Goal: Information Seeking & Learning: Check status

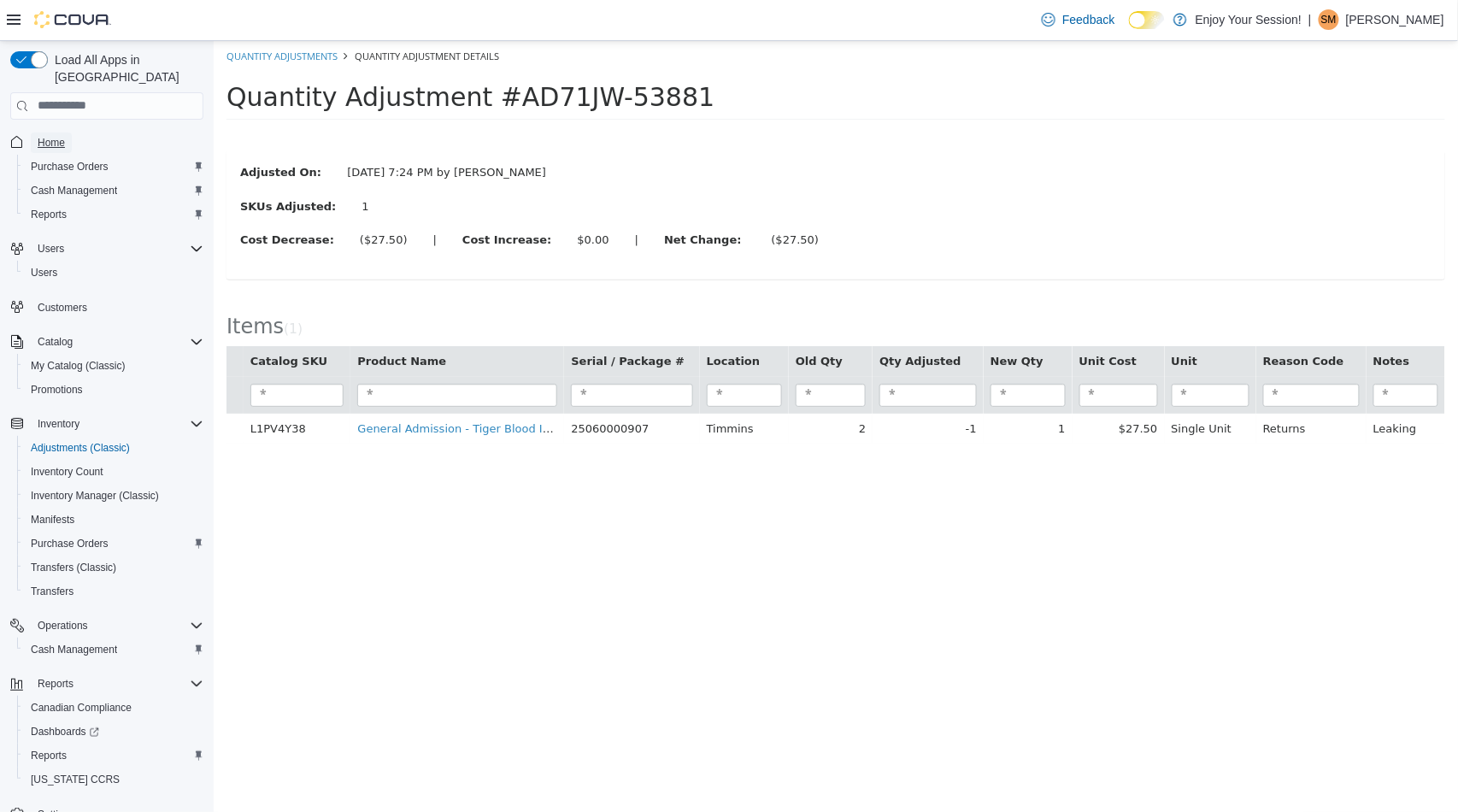
click at [54, 136] on span "Home" at bounding box center [51, 142] width 28 height 13
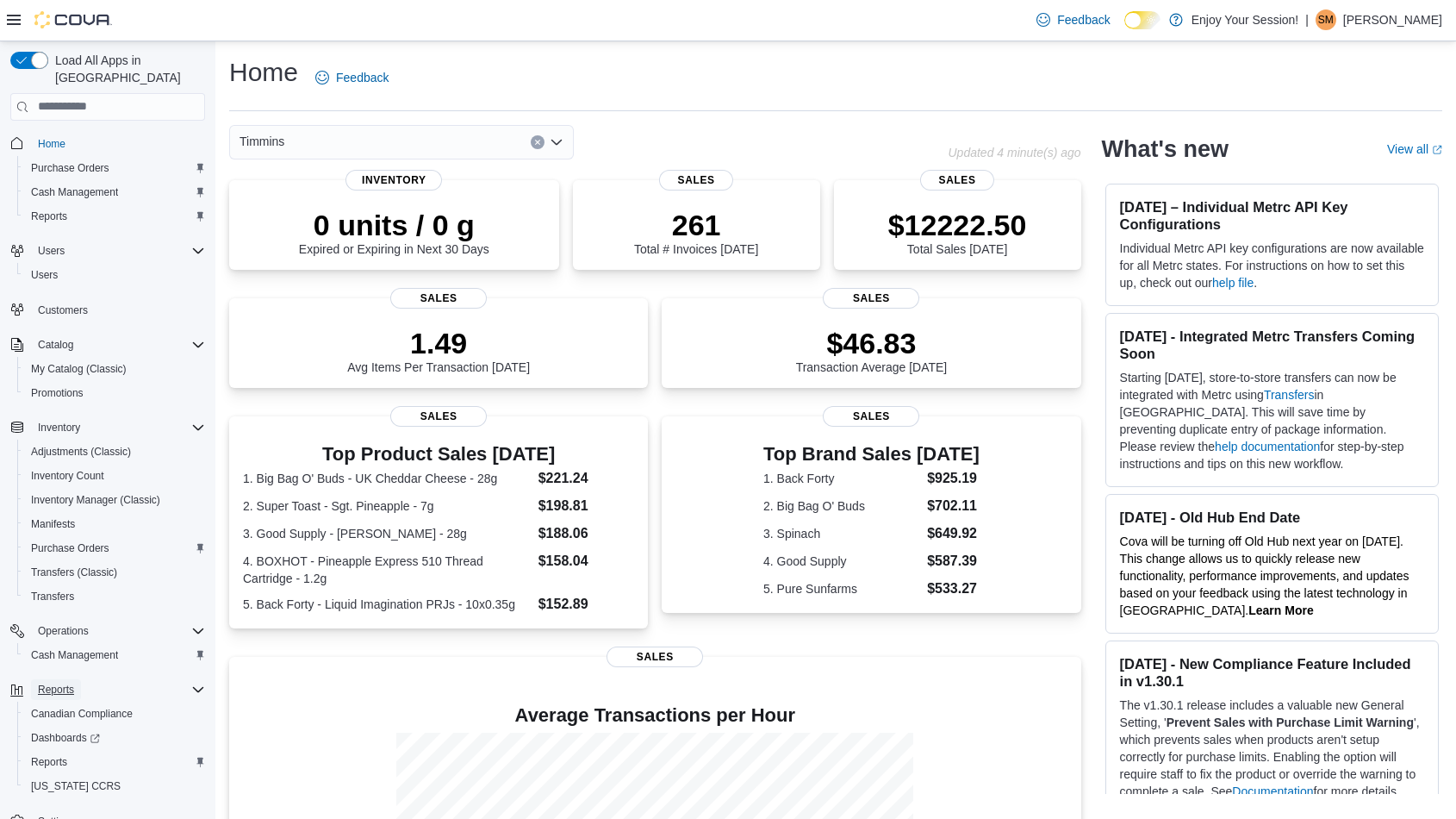
click at [62, 683] on span "Reports" at bounding box center [56, 689] width 36 height 14
click at [55, 683] on span "Reports" at bounding box center [56, 689] width 36 height 14
click at [47, 755] on span "Reports" at bounding box center [49, 761] width 36 height 14
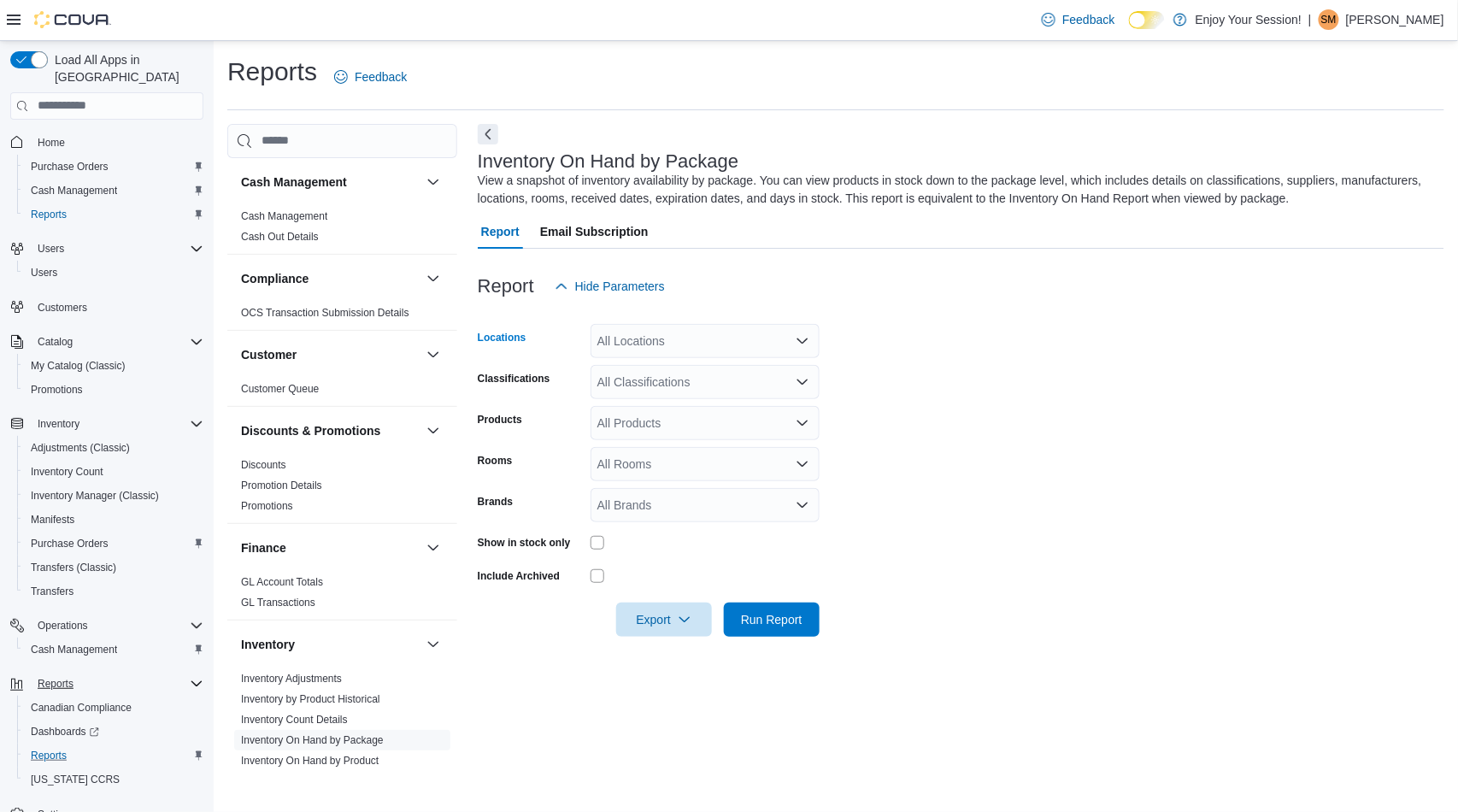
click at [689, 346] on div "All Locations" at bounding box center [705, 341] width 229 height 34
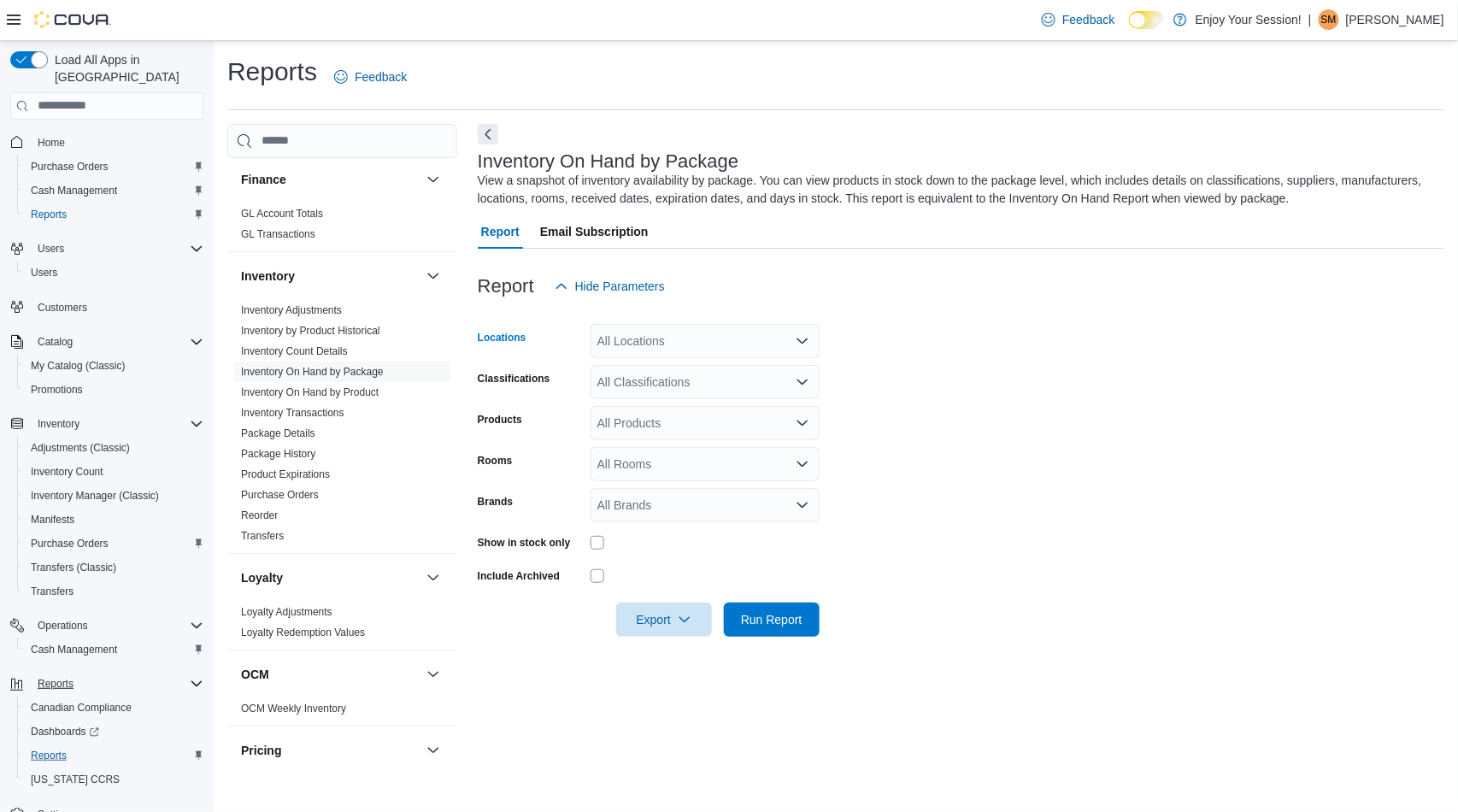
scroll to position [379, 0]
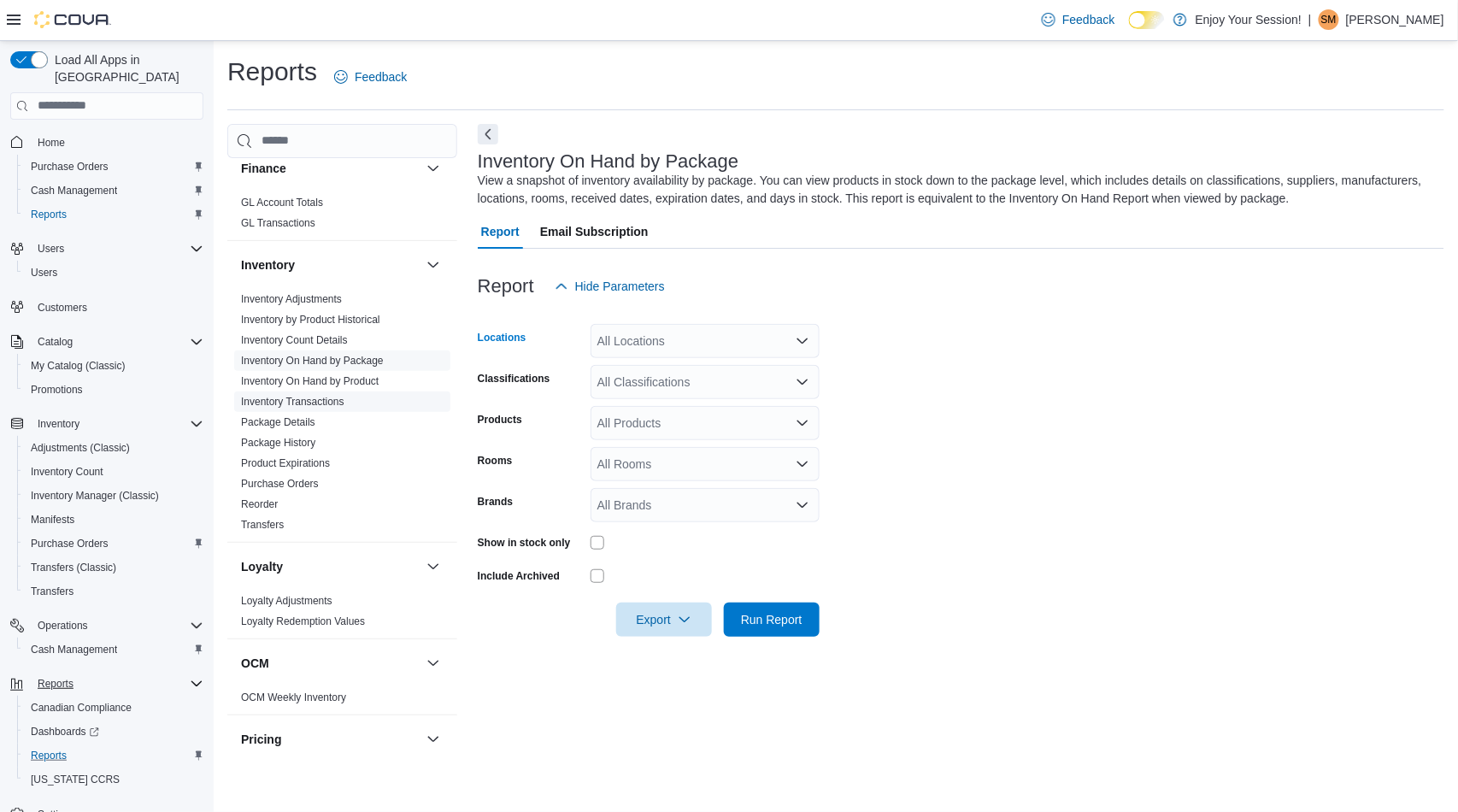
click at [321, 398] on link "Inventory Transactions" at bounding box center [292, 401] width 104 height 12
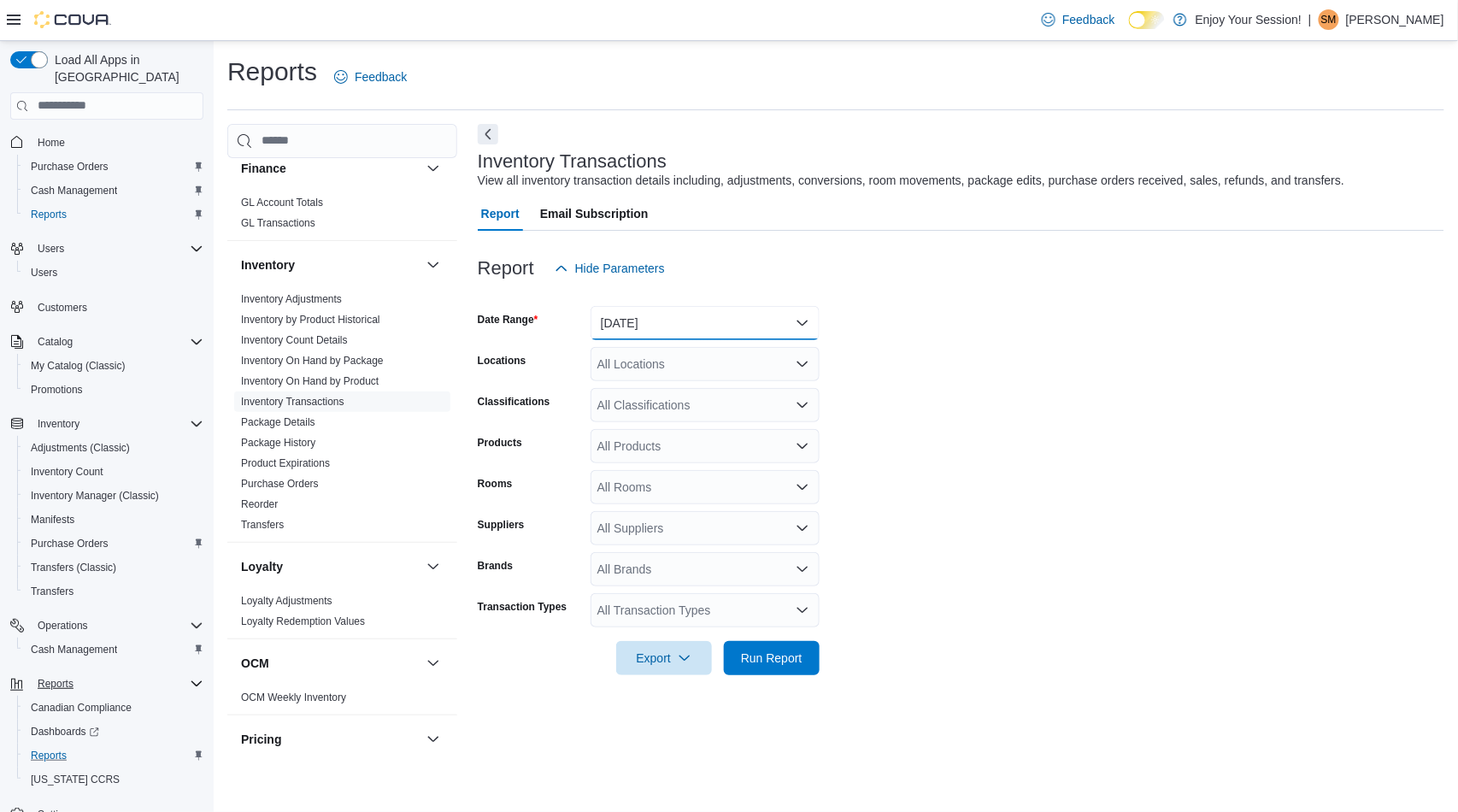
click at [677, 326] on button "[DATE]" at bounding box center [705, 323] width 229 height 34
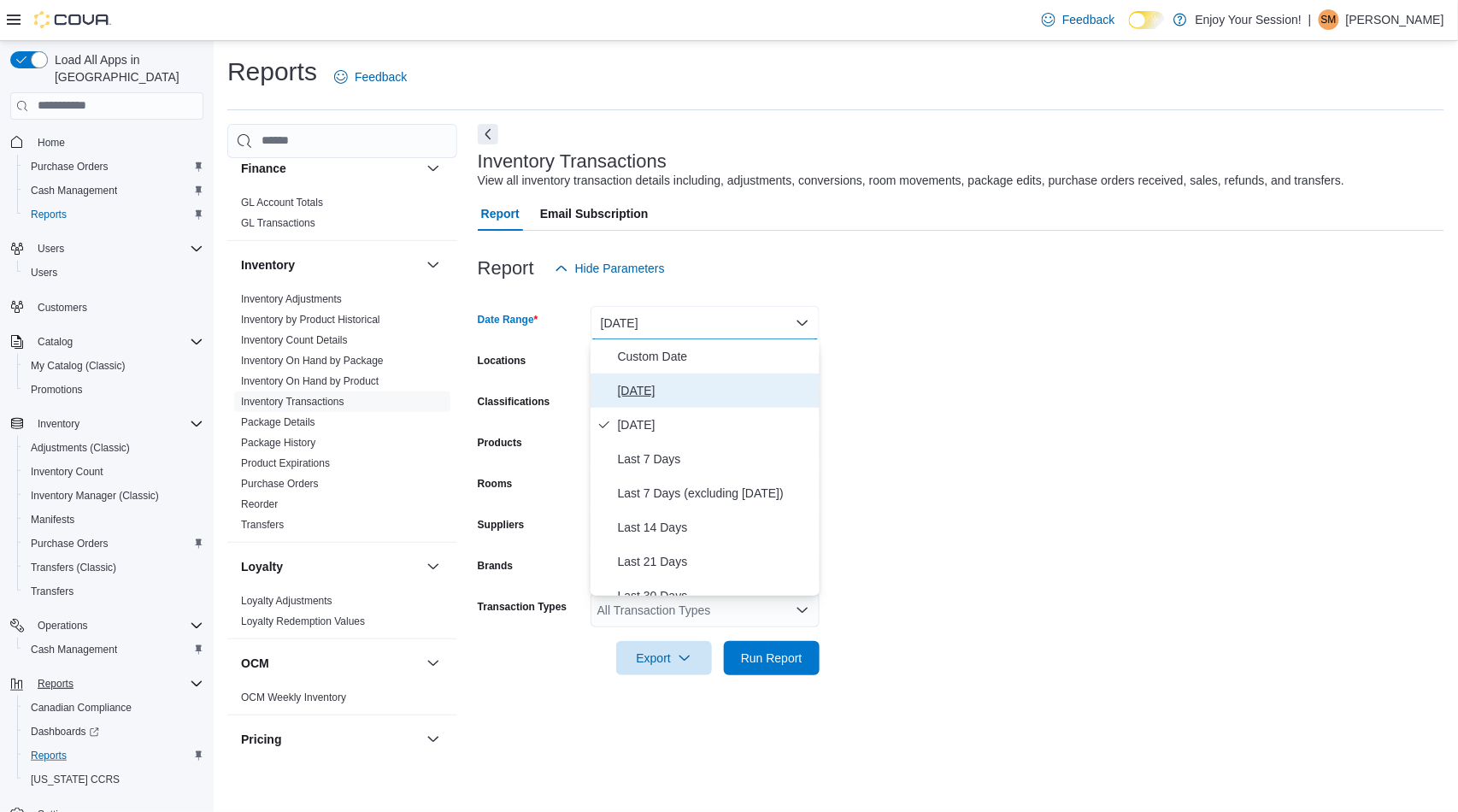
click at [632, 392] on span "[DATE]" at bounding box center [716, 390] width 195 height 21
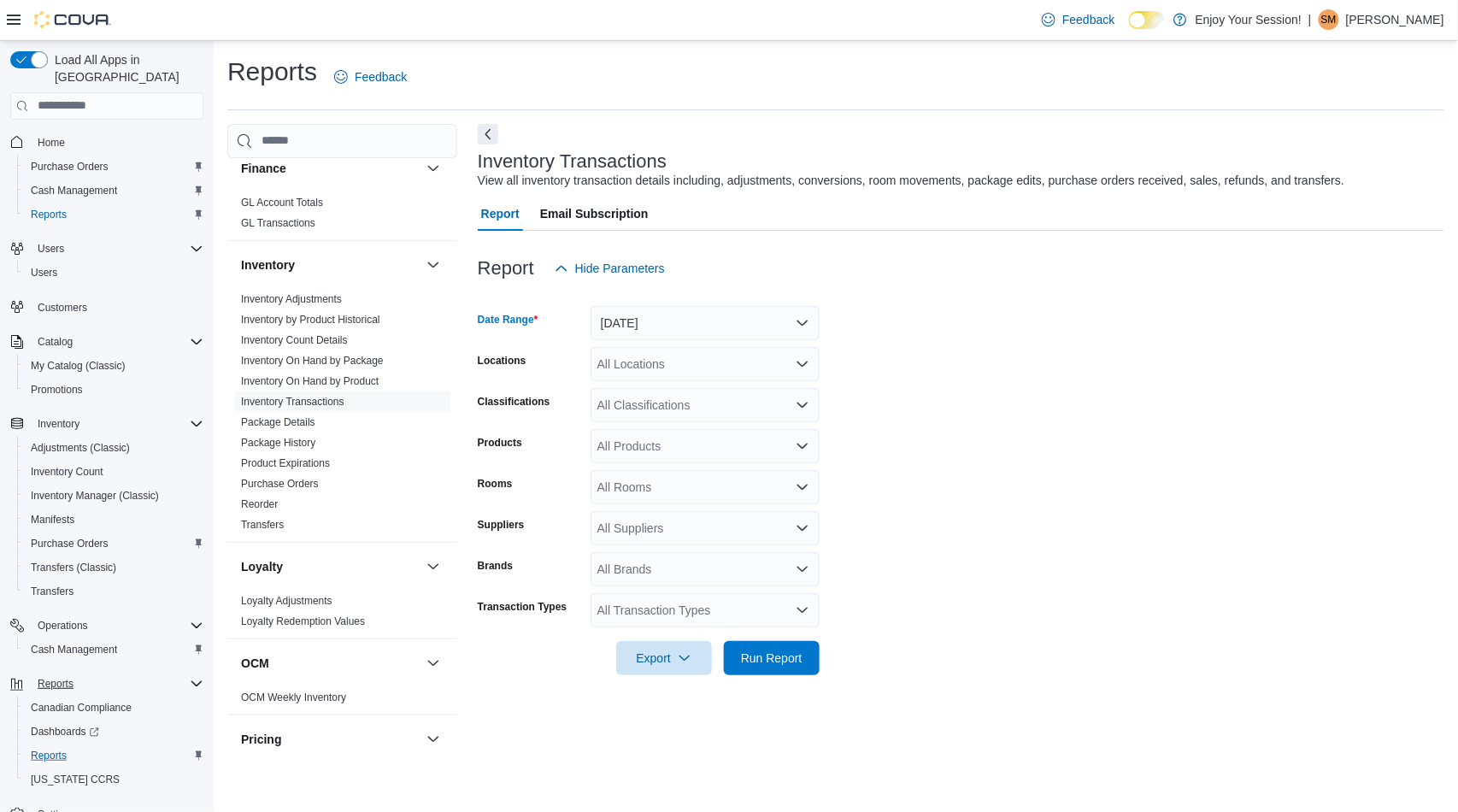
click at [641, 362] on div "All Locations" at bounding box center [705, 364] width 229 height 34
type input "***"
click at [671, 395] on span "Timmins" at bounding box center [649, 392] width 45 height 17
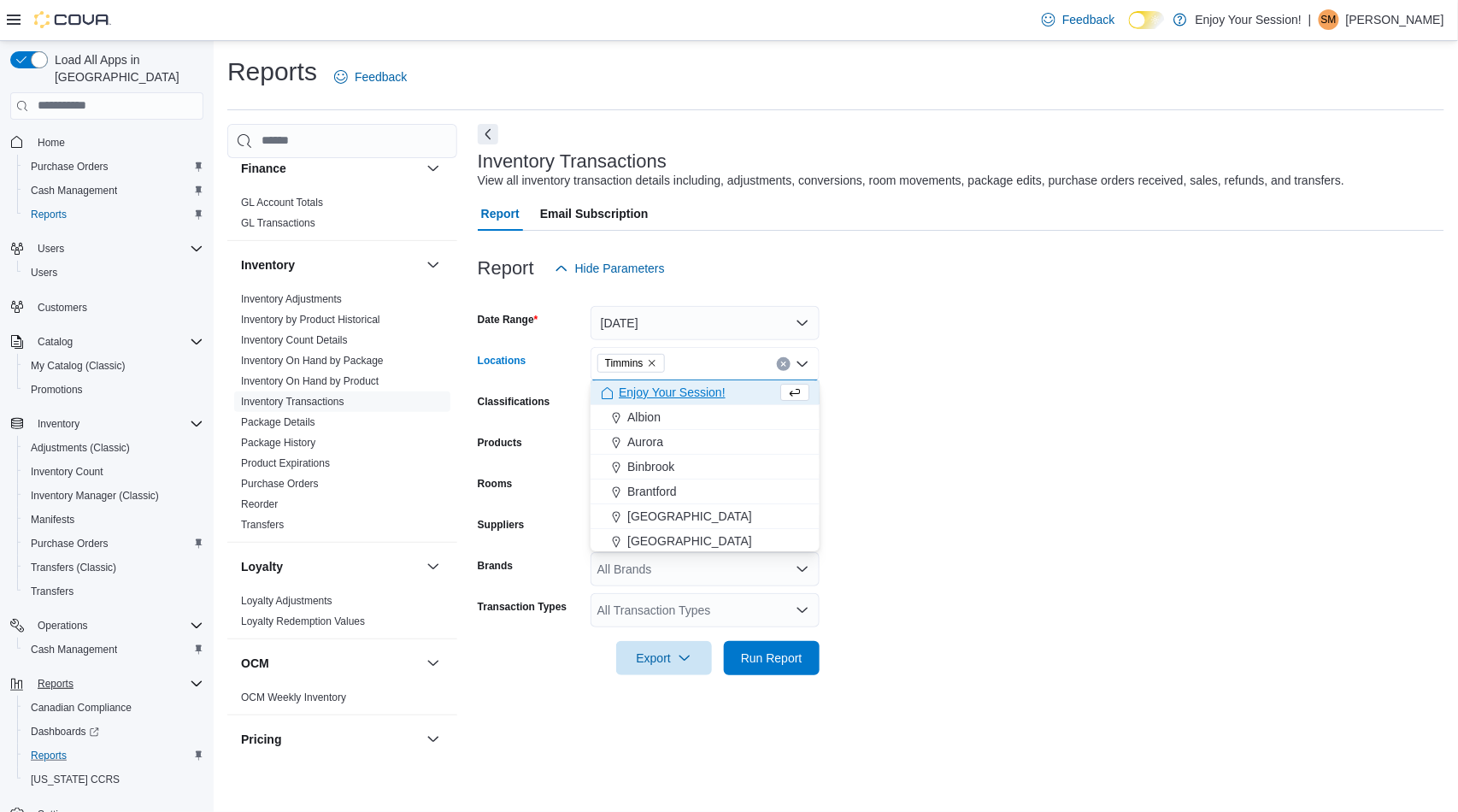
click at [886, 451] on form "Date Range [DATE] Locations [GEOGRAPHIC_DATA] Combo box. Selected. [GEOGRAPHIC_…" at bounding box center [961, 480] width 966 height 390
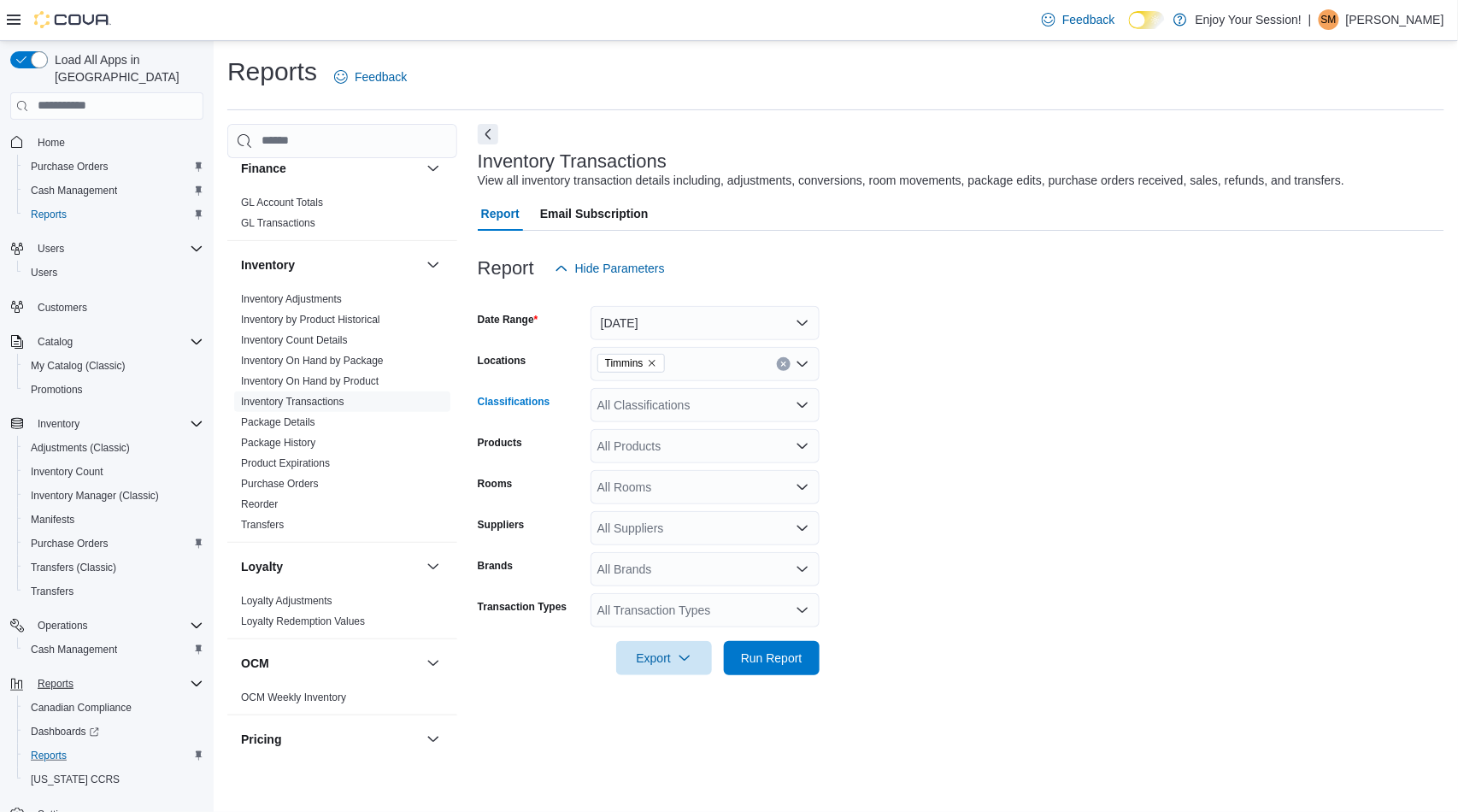
click at [698, 403] on div "All Classifications" at bounding box center [705, 405] width 229 height 34
click at [914, 478] on form "Date Range [DATE] Locations Timmins Classifications All Classifications Combo b…" at bounding box center [961, 480] width 966 height 390
click at [709, 442] on div "All Products" at bounding box center [705, 446] width 229 height 34
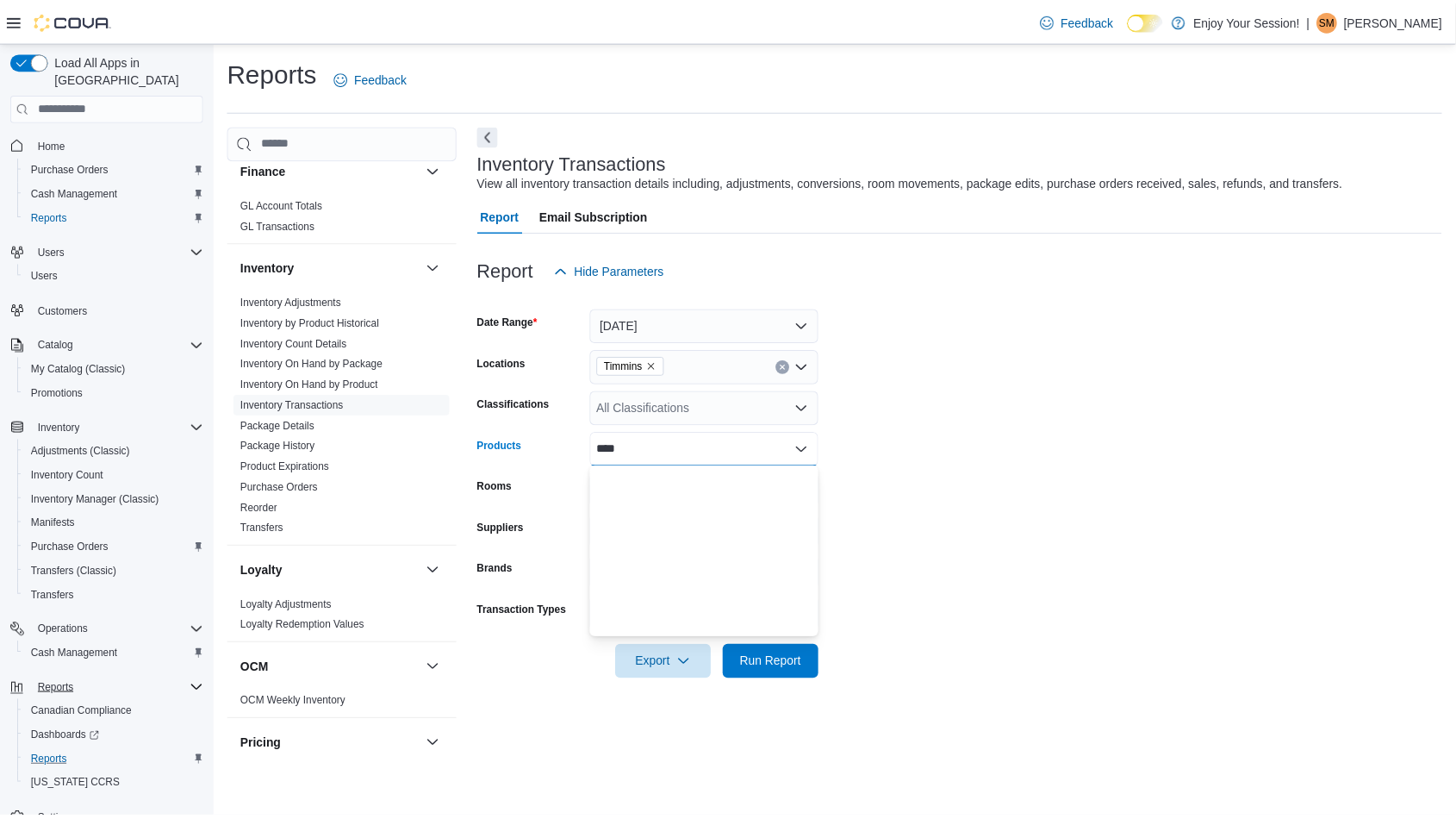
scroll to position [1819, 0]
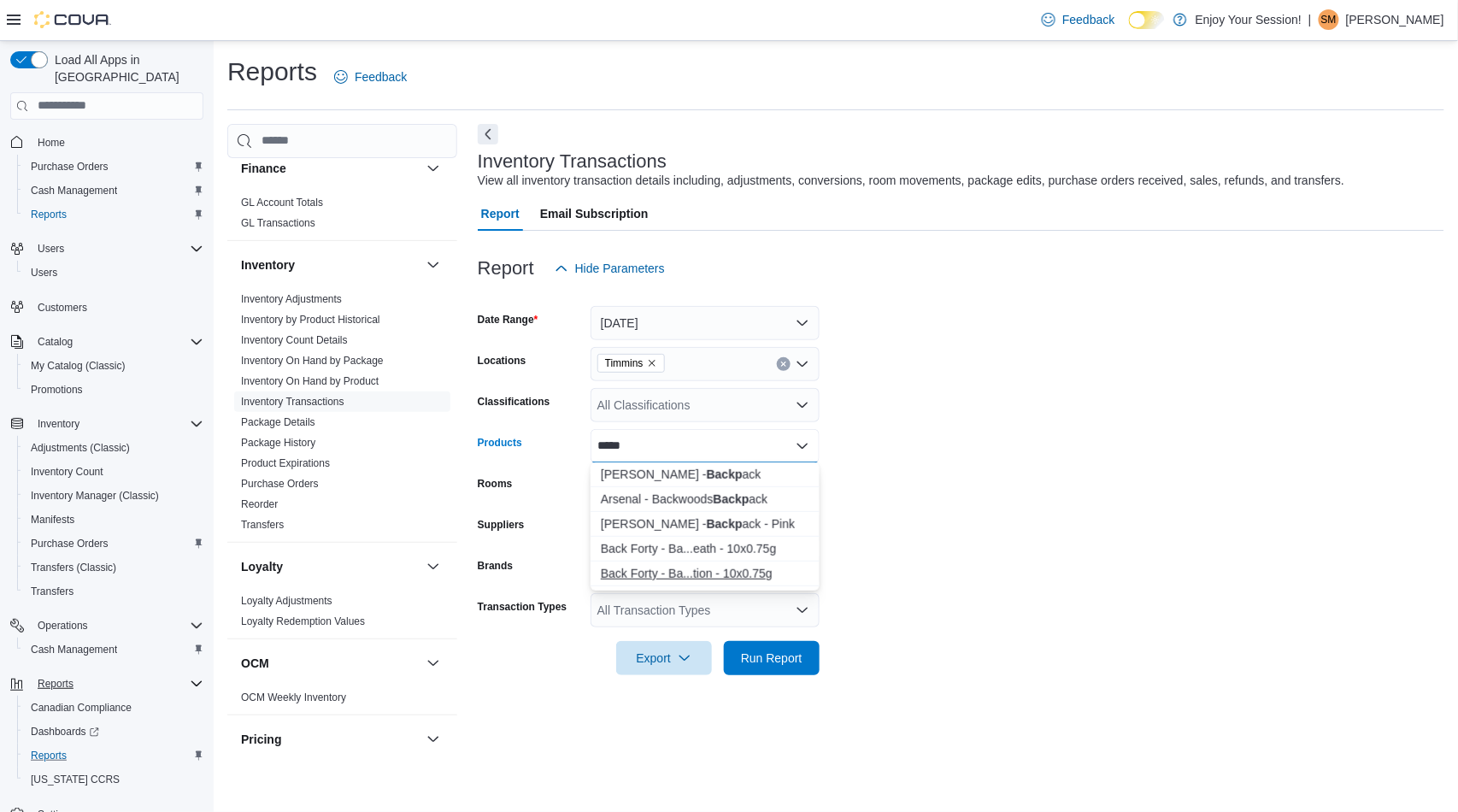
type input "*****"
click at [735, 572] on div "Back Forty - Ba...tion - 10x0.75g" at bounding box center [705, 572] width 208 height 17
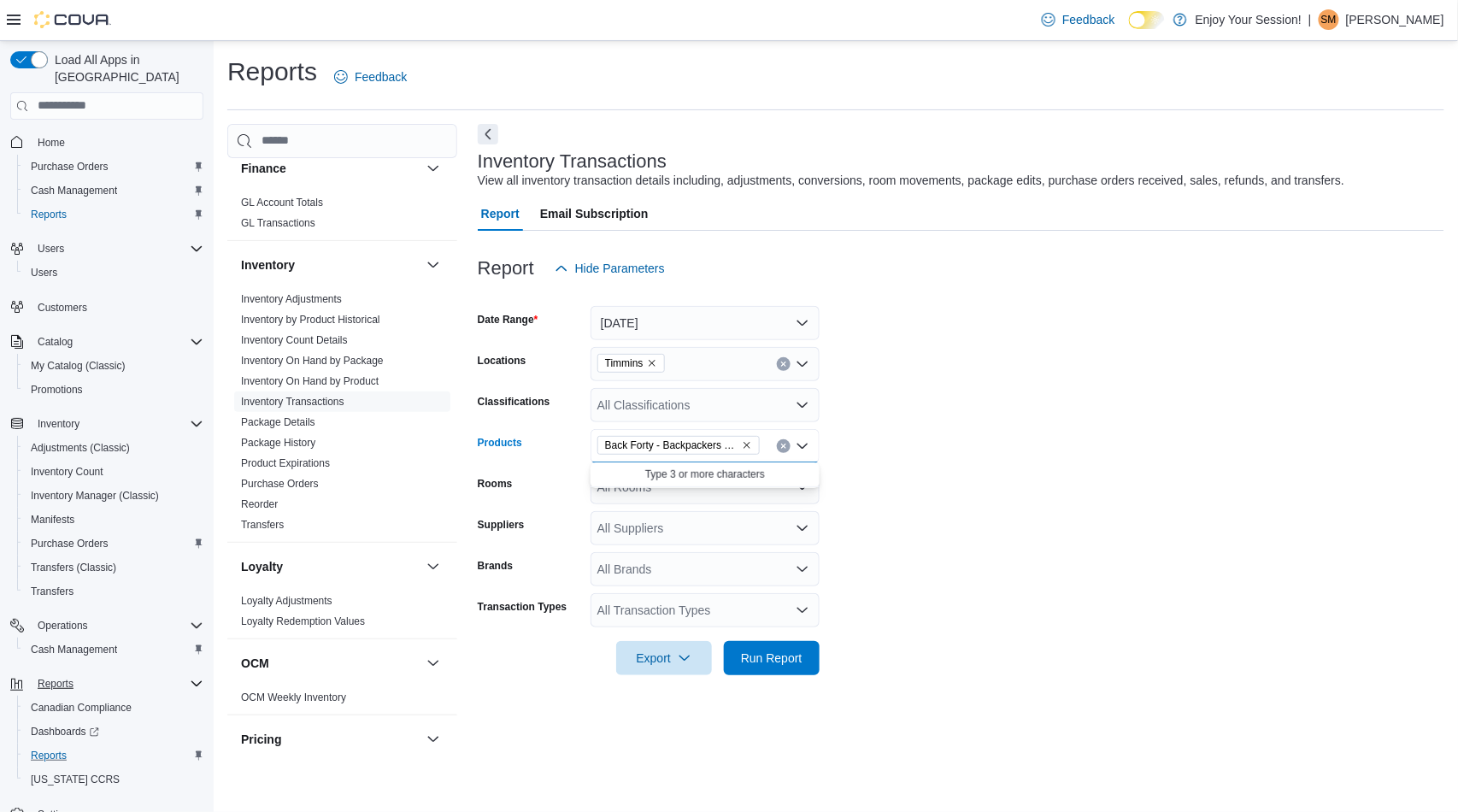
click at [878, 520] on form "Date Range [DATE] Locations Timmins Classifications All Classifications Product…" at bounding box center [961, 480] width 966 height 390
click at [780, 652] on span "Run Report" at bounding box center [771, 656] width 62 height 17
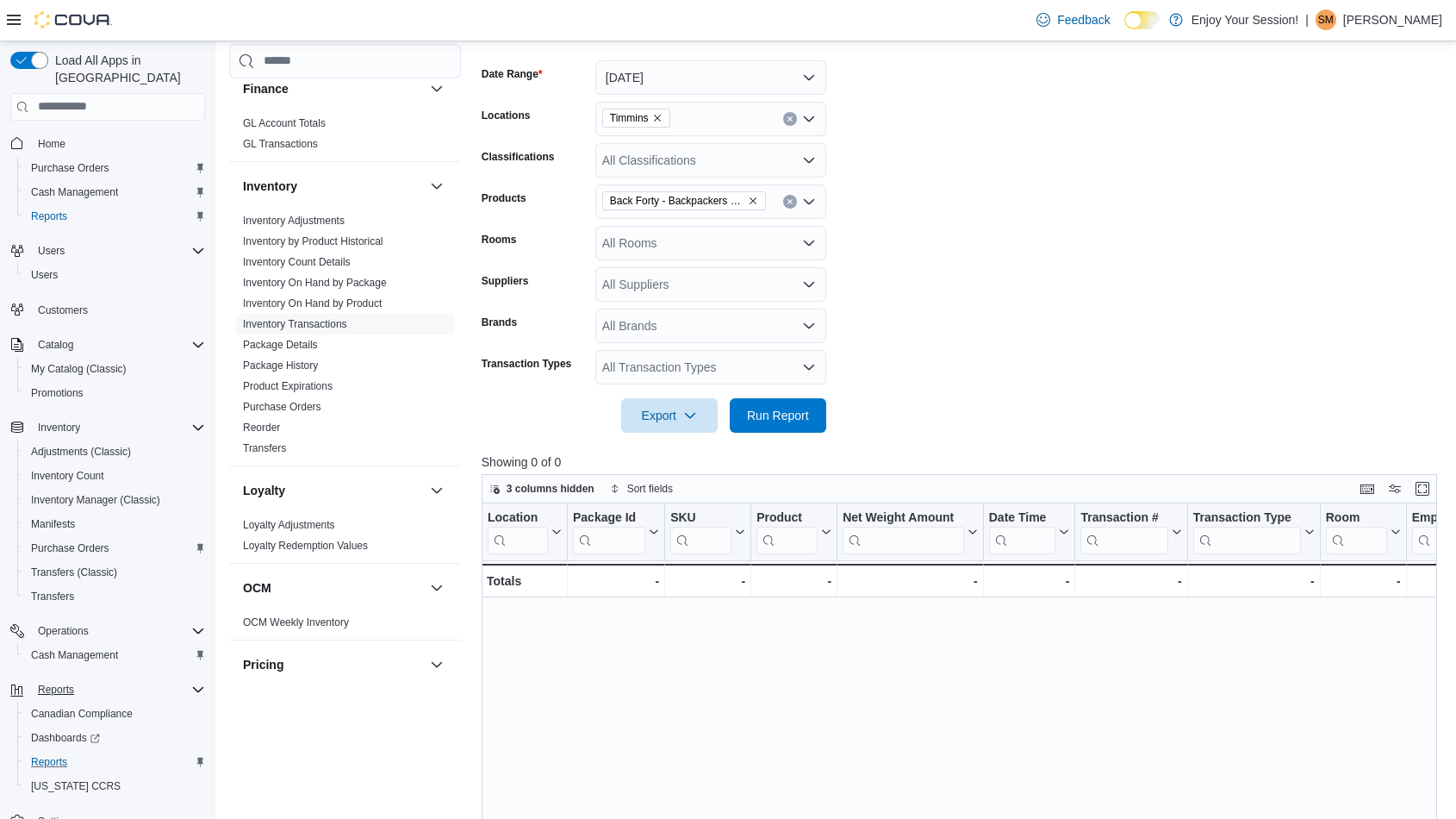
scroll to position [287, 0]
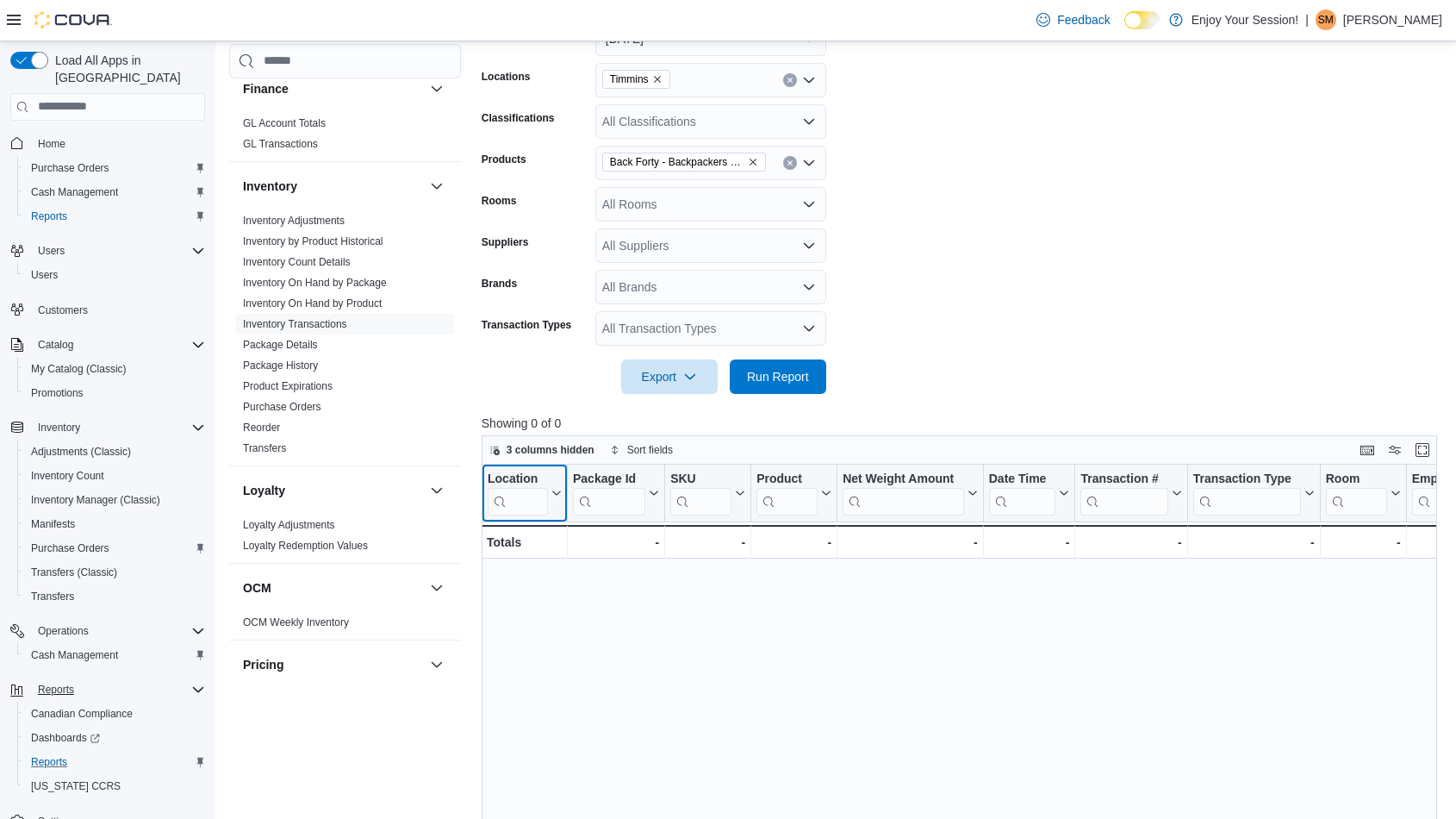
click at [522, 503] on input "search" at bounding box center [518, 501] width 60 height 28
type input "***"
click at [954, 337] on form "Date Range [DATE] Locations Timmins Classifications All Classifications Product…" at bounding box center [964, 198] width 966 height 393
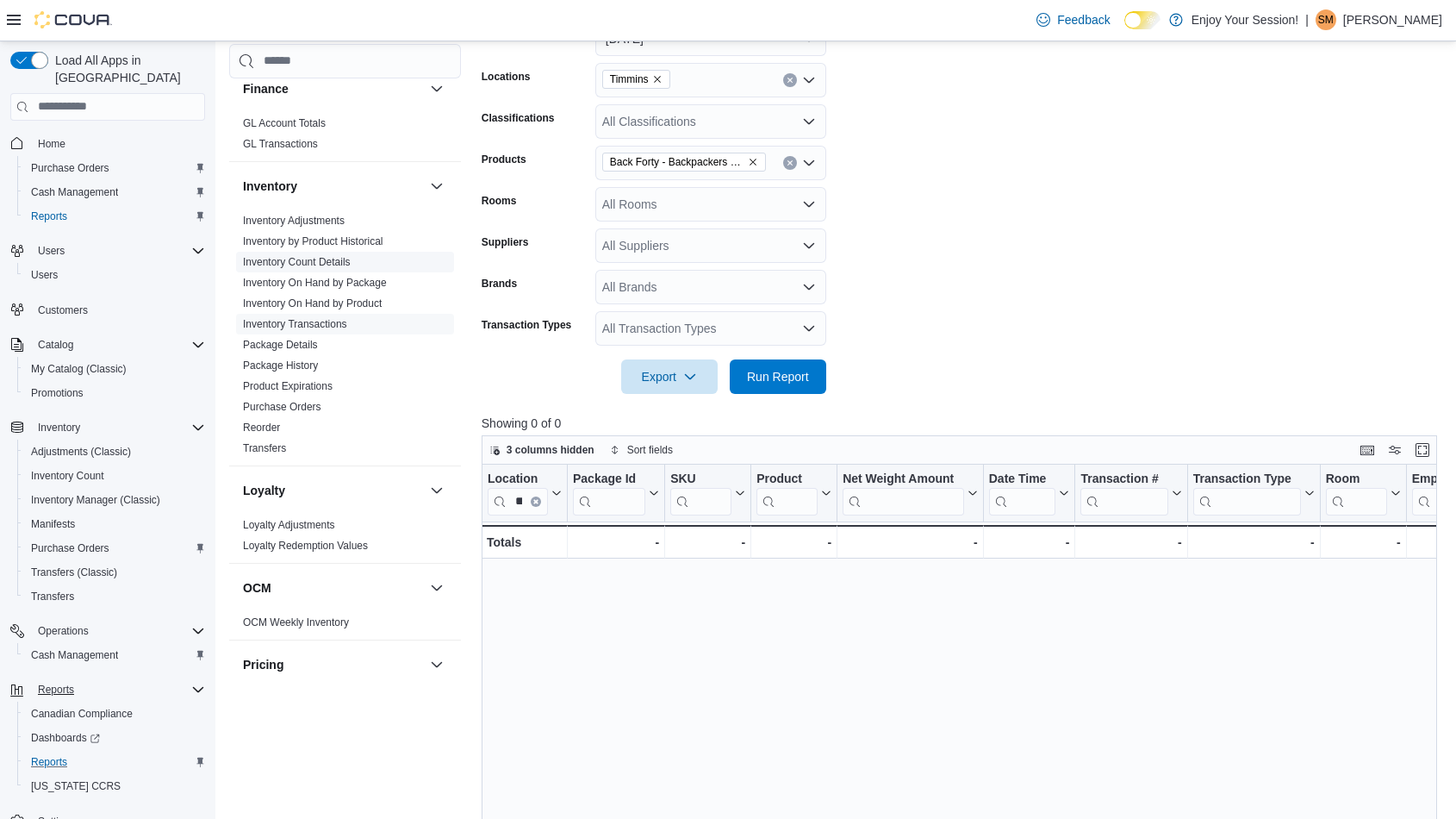
click at [293, 261] on link "Inventory Count Details" at bounding box center [296, 261] width 107 height 12
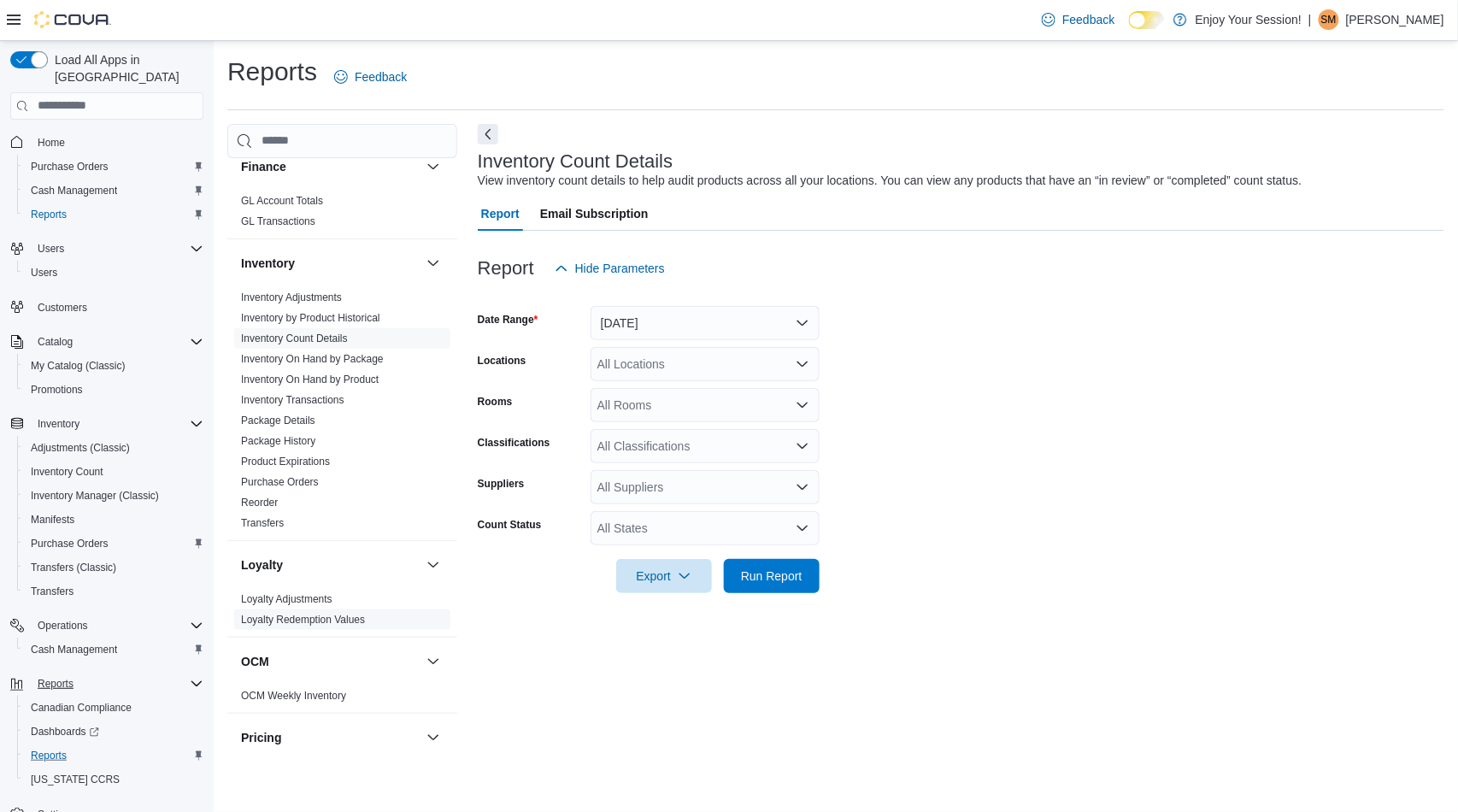
scroll to position [379, 0]
click at [314, 395] on link "Inventory Transactions" at bounding box center [292, 401] width 104 height 12
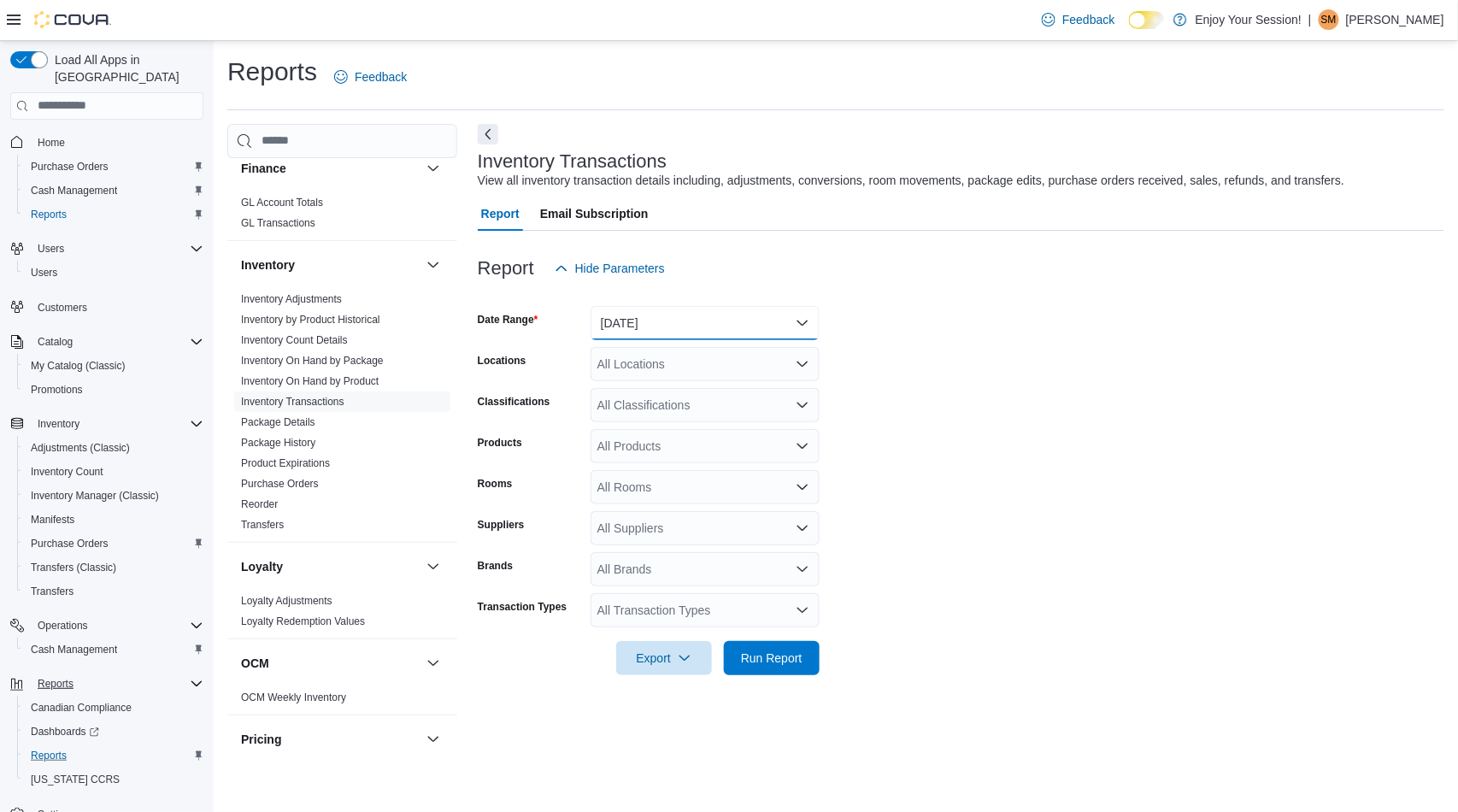
click at [674, 330] on button "[DATE]" at bounding box center [705, 323] width 229 height 34
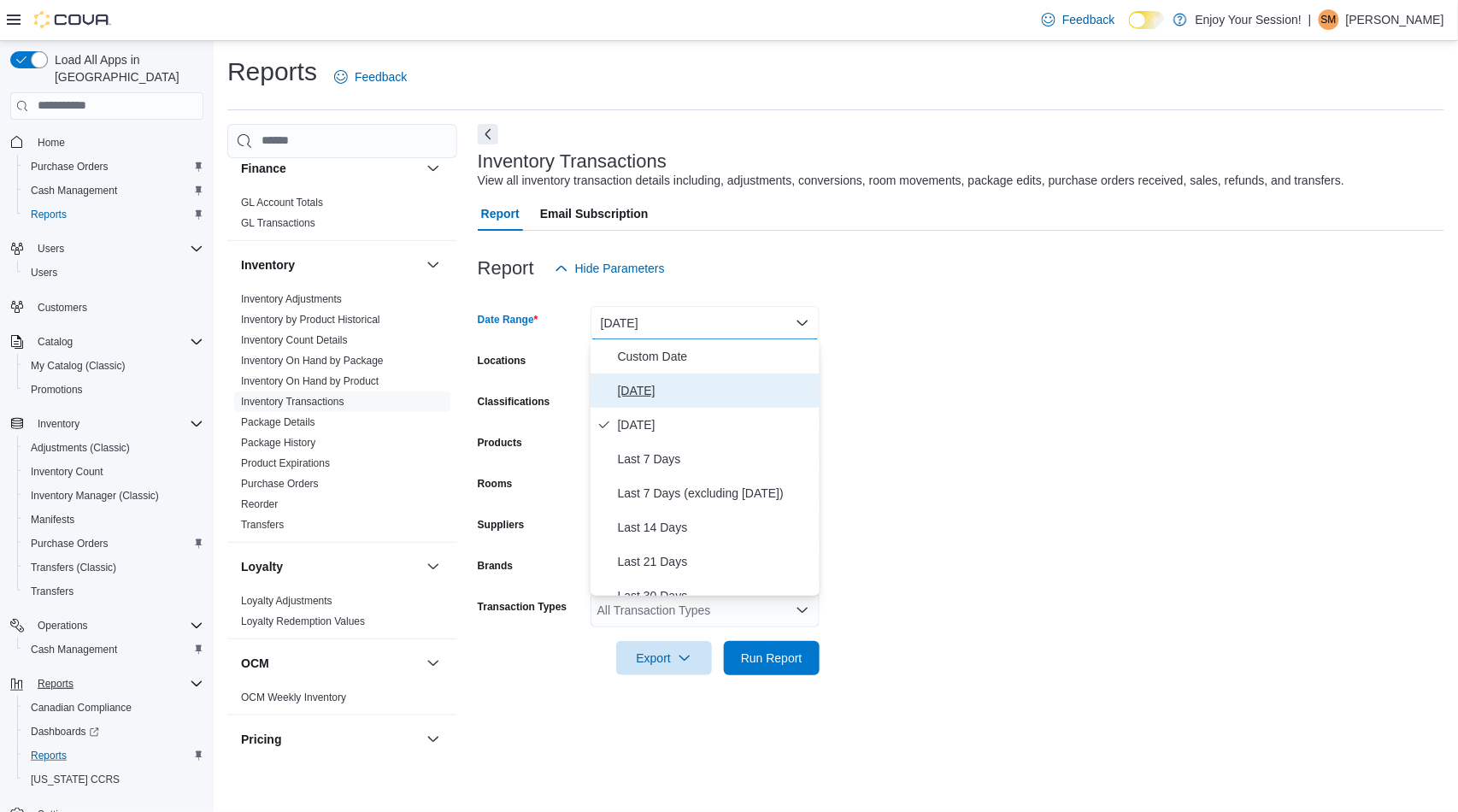
click at [637, 394] on span "[DATE]" at bounding box center [716, 390] width 195 height 21
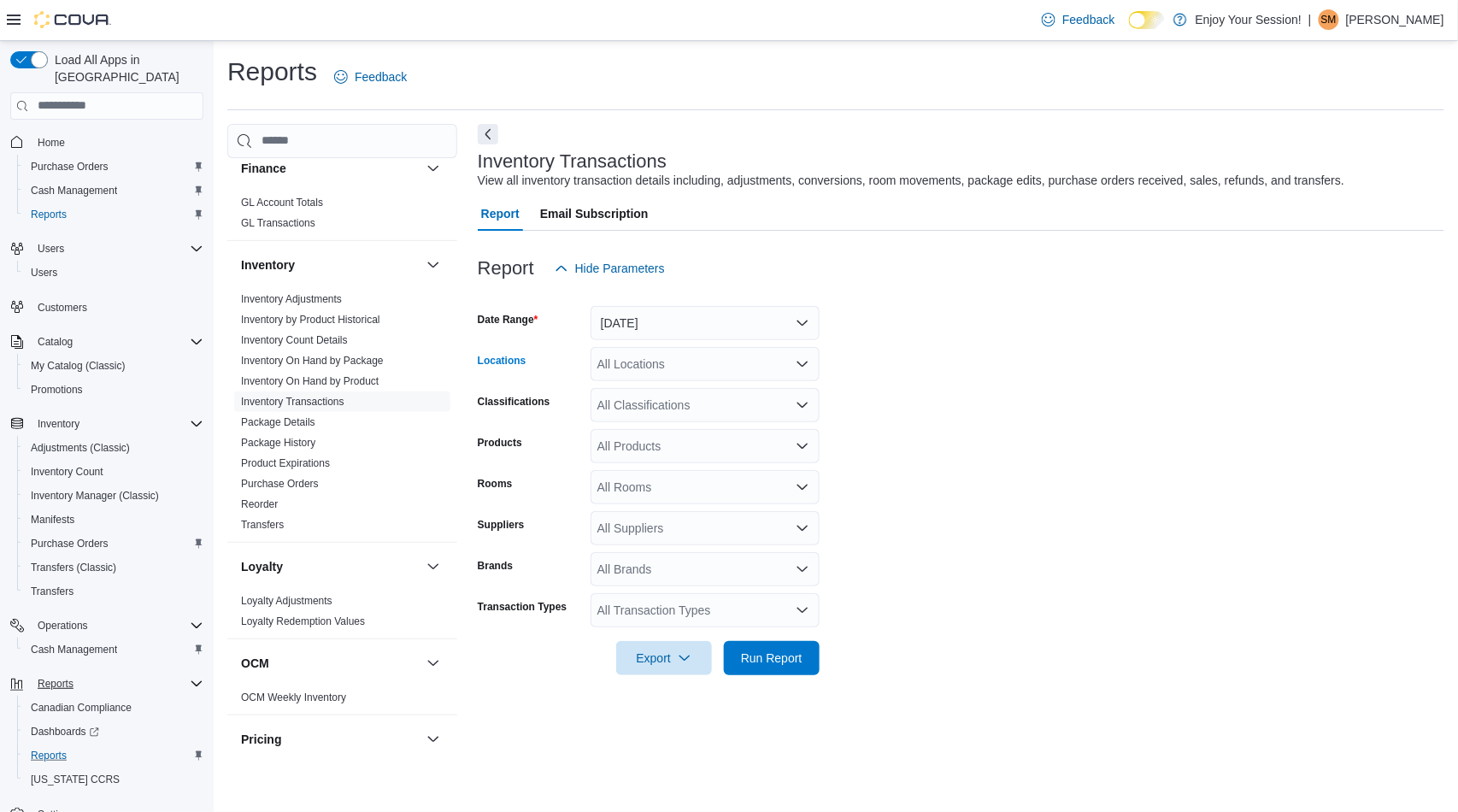
click at [643, 366] on div "All Locations" at bounding box center [705, 364] width 229 height 34
type input "***"
click at [662, 386] on span "Timmins" at bounding box center [649, 392] width 45 height 17
click at [846, 392] on form "Date Range [DATE] Locations Timmins Classifications All Classifications Product…" at bounding box center [961, 480] width 966 height 390
click at [736, 398] on div "All Classifications" at bounding box center [705, 405] width 229 height 34
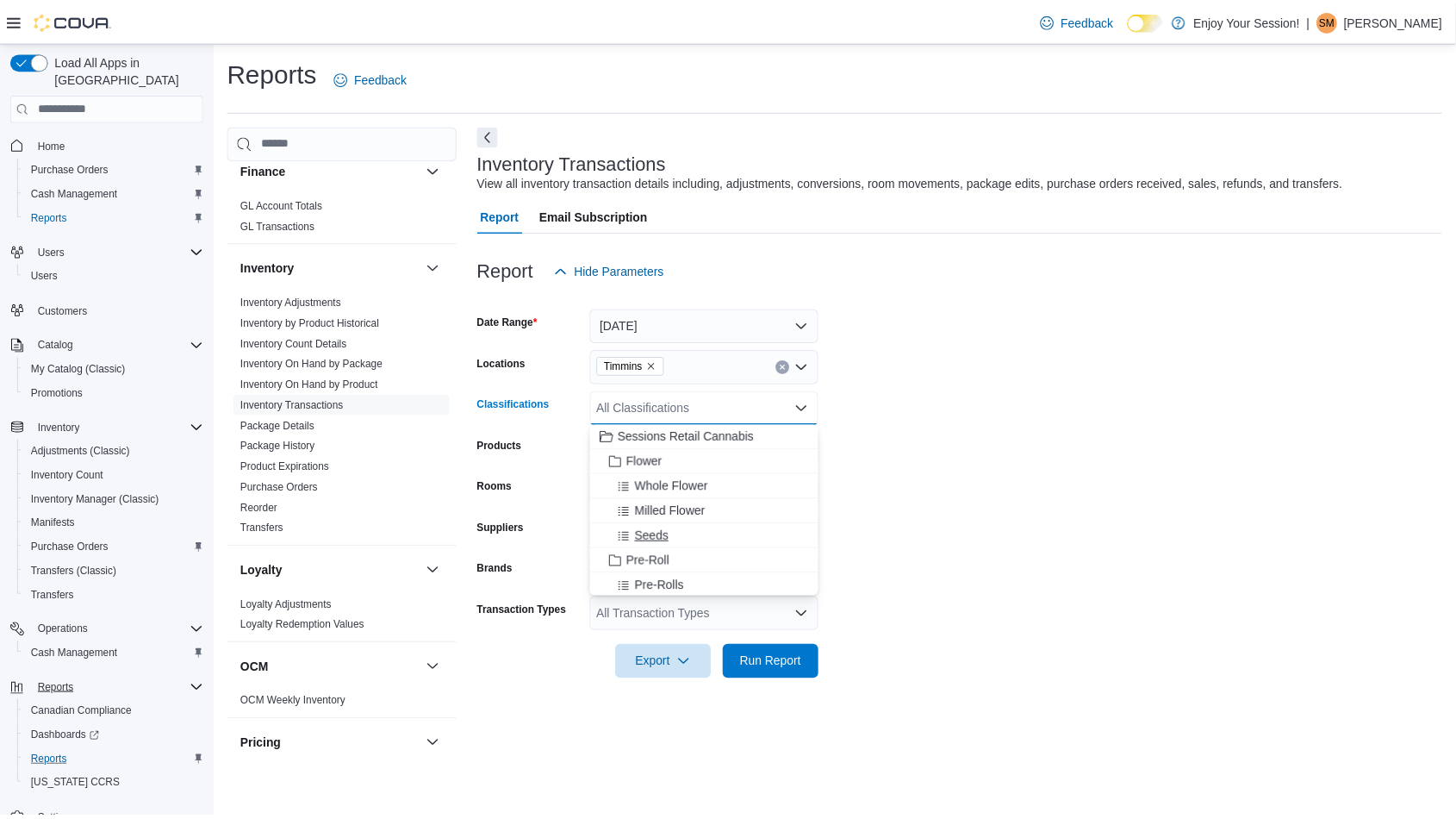
scroll to position [96, 0]
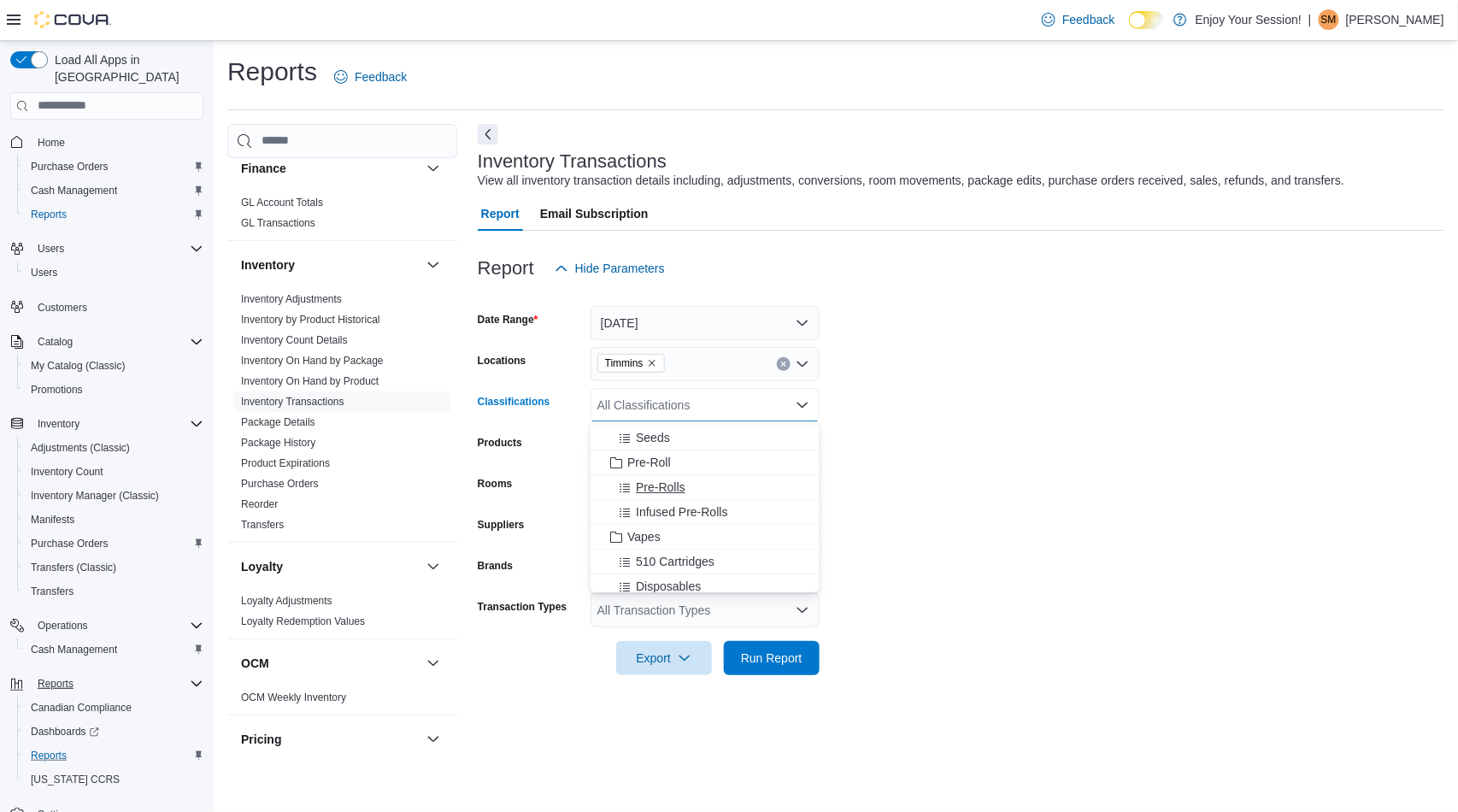
click at [662, 480] on span "Pre-Rolls" at bounding box center [660, 486] width 49 height 17
click at [923, 430] on form "Date Range [DATE] Locations Timmins Classifications Pre-Rolls Combo box. Select…" at bounding box center [961, 480] width 966 height 390
click at [694, 445] on div "All Products" at bounding box center [705, 446] width 229 height 34
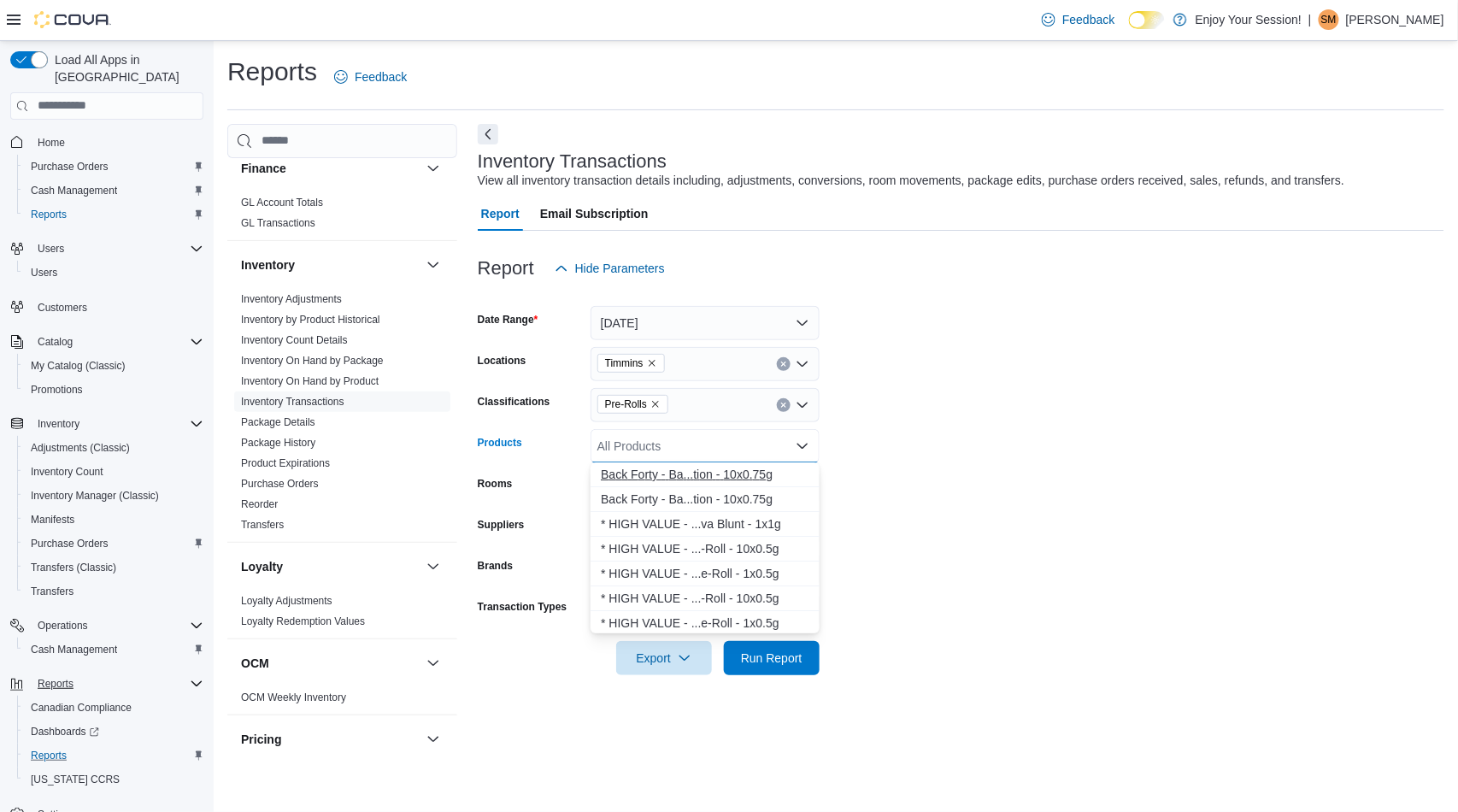
click at [698, 476] on div "B a c k F o r t y - B a . . . t i o n - 1 0 x 0 . 7 5 g" at bounding box center [705, 474] width 208 height 17
click at [699, 500] on div "* H I G H V A L U E - . . . - R o l l - 1 0 x 0 . 5 g" at bounding box center [705, 498] width 208 height 17
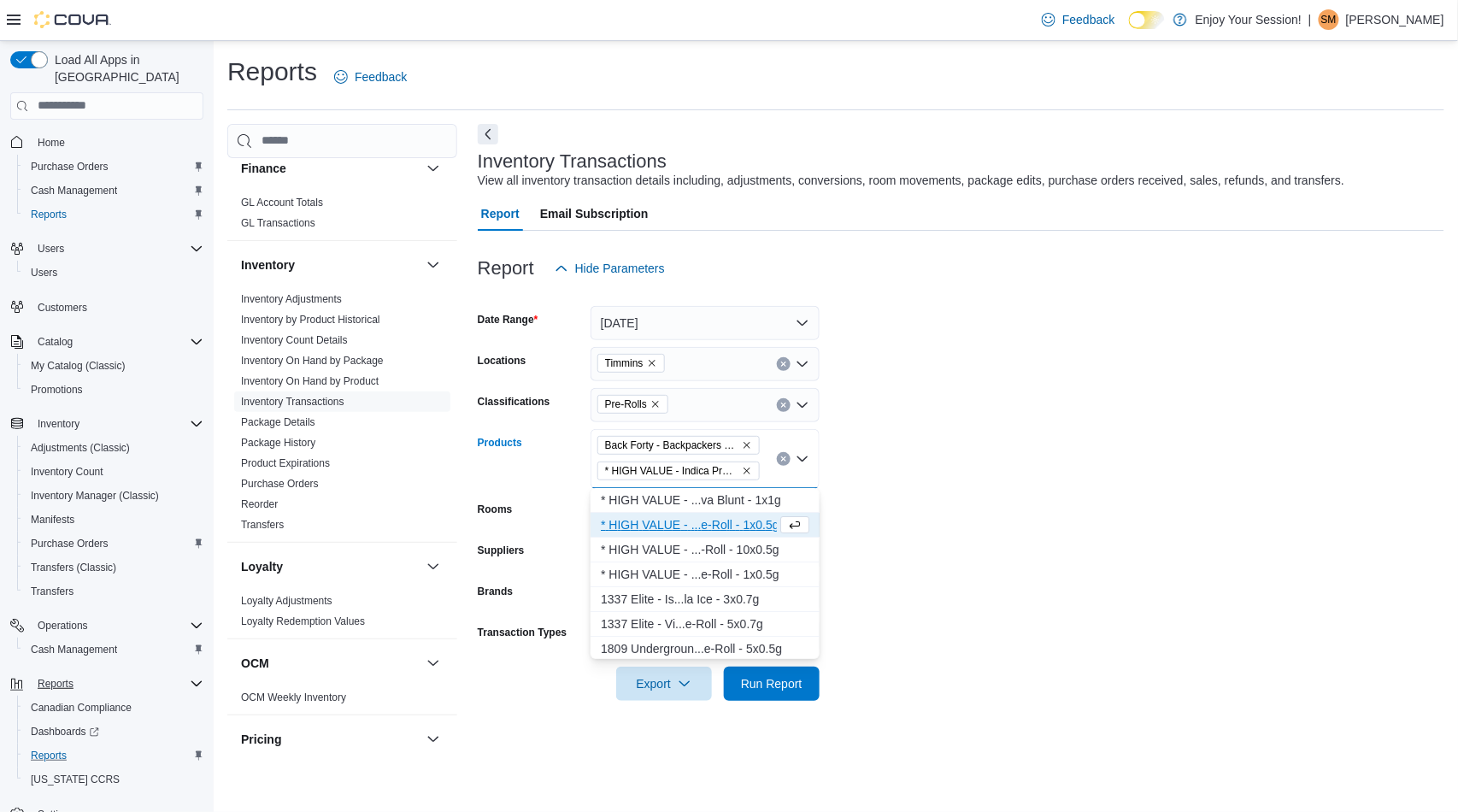
click at [748, 468] on icon "Remove * HIGH VALUE - Indica Pre-Roll - 10x0.5g from selection in this group" at bounding box center [746, 470] width 10 height 10
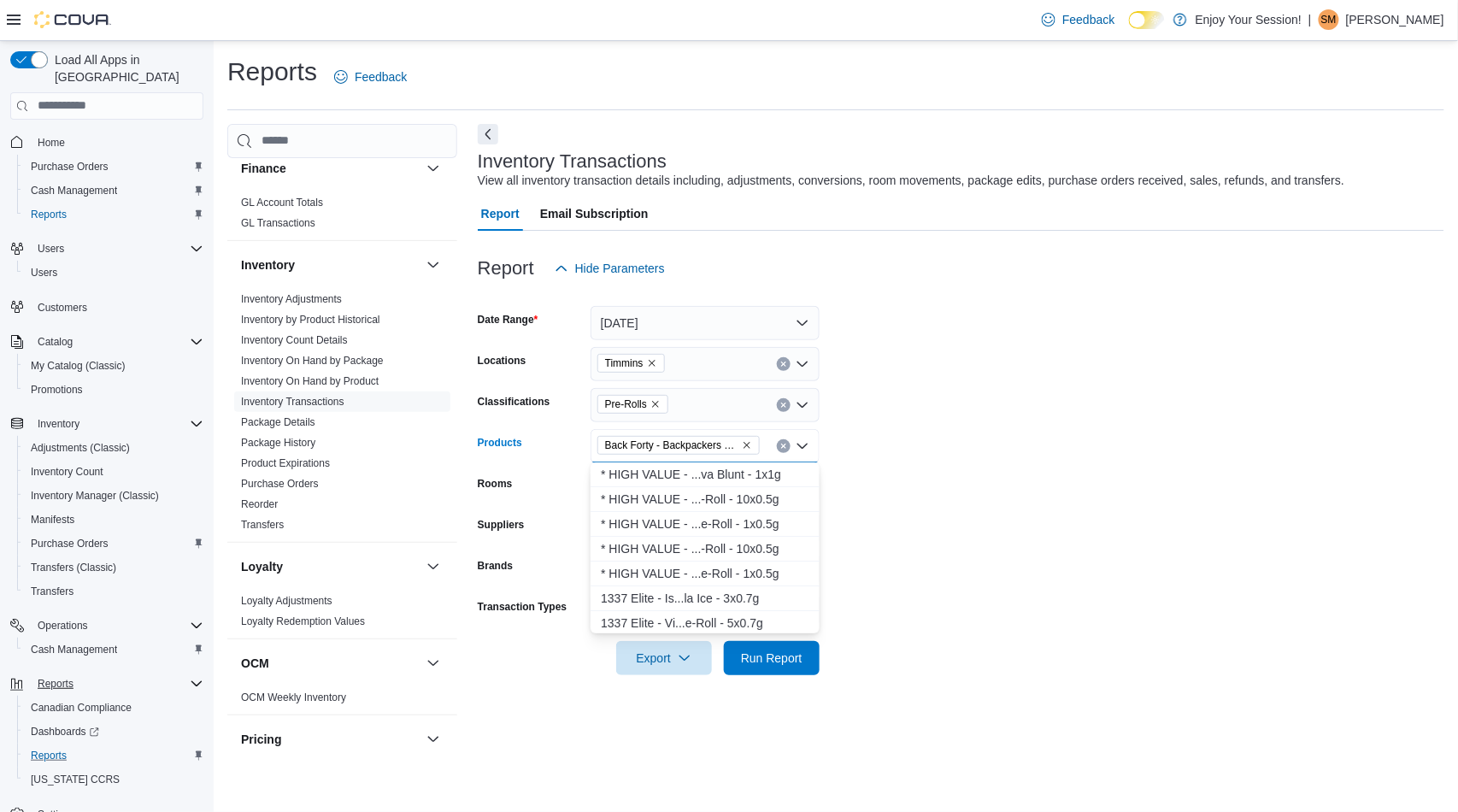
click at [884, 484] on form "Date Range [DATE] Locations Timmins Classifications Pre-Rolls Products Back For…" at bounding box center [961, 480] width 966 height 390
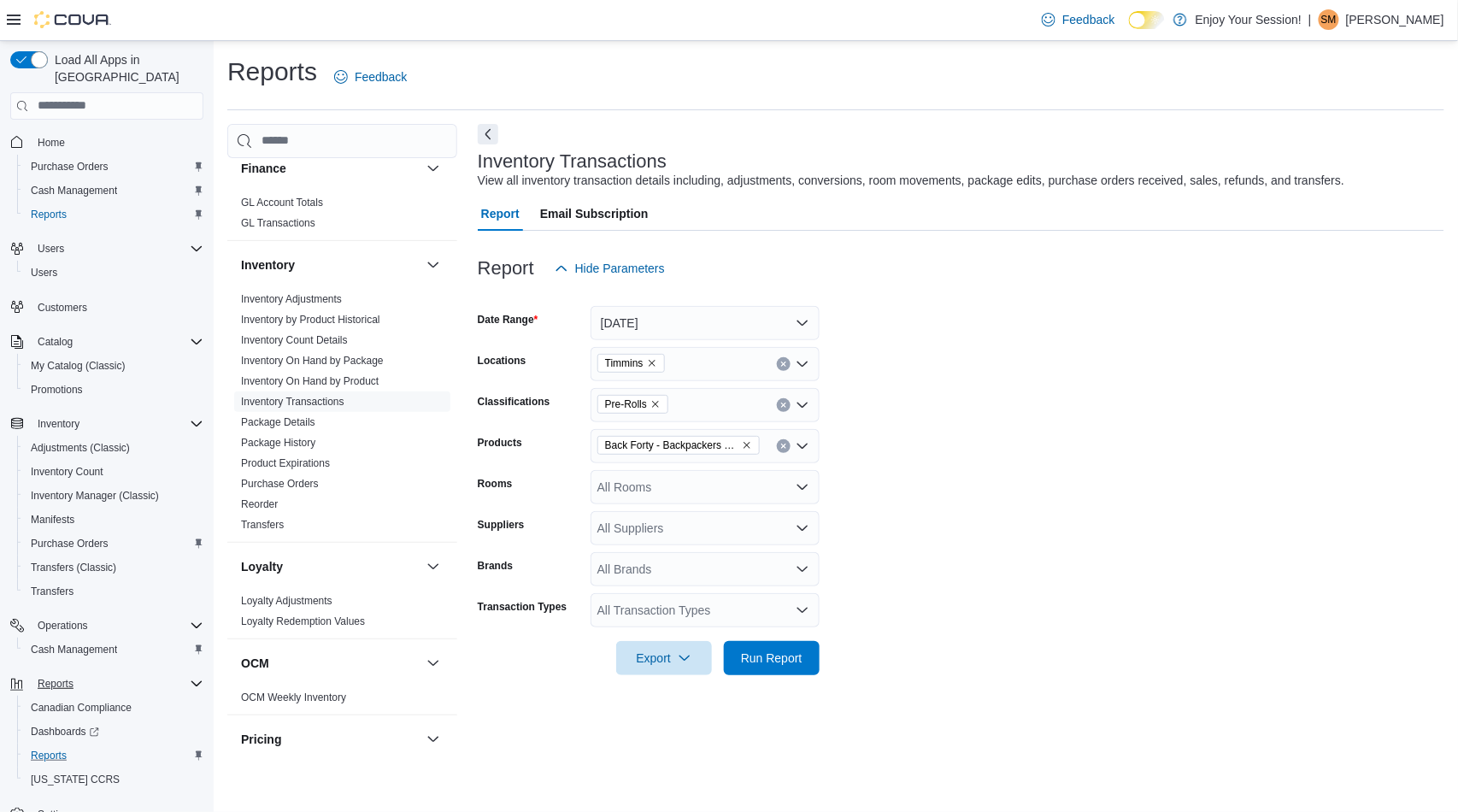
click at [777, 490] on div "All Rooms" at bounding box center [705, 486] width 229 height 34
type input "***"
click at [678, 514] on span "Timmins - Default" at bounding box center [705, 515] width 208 height 17
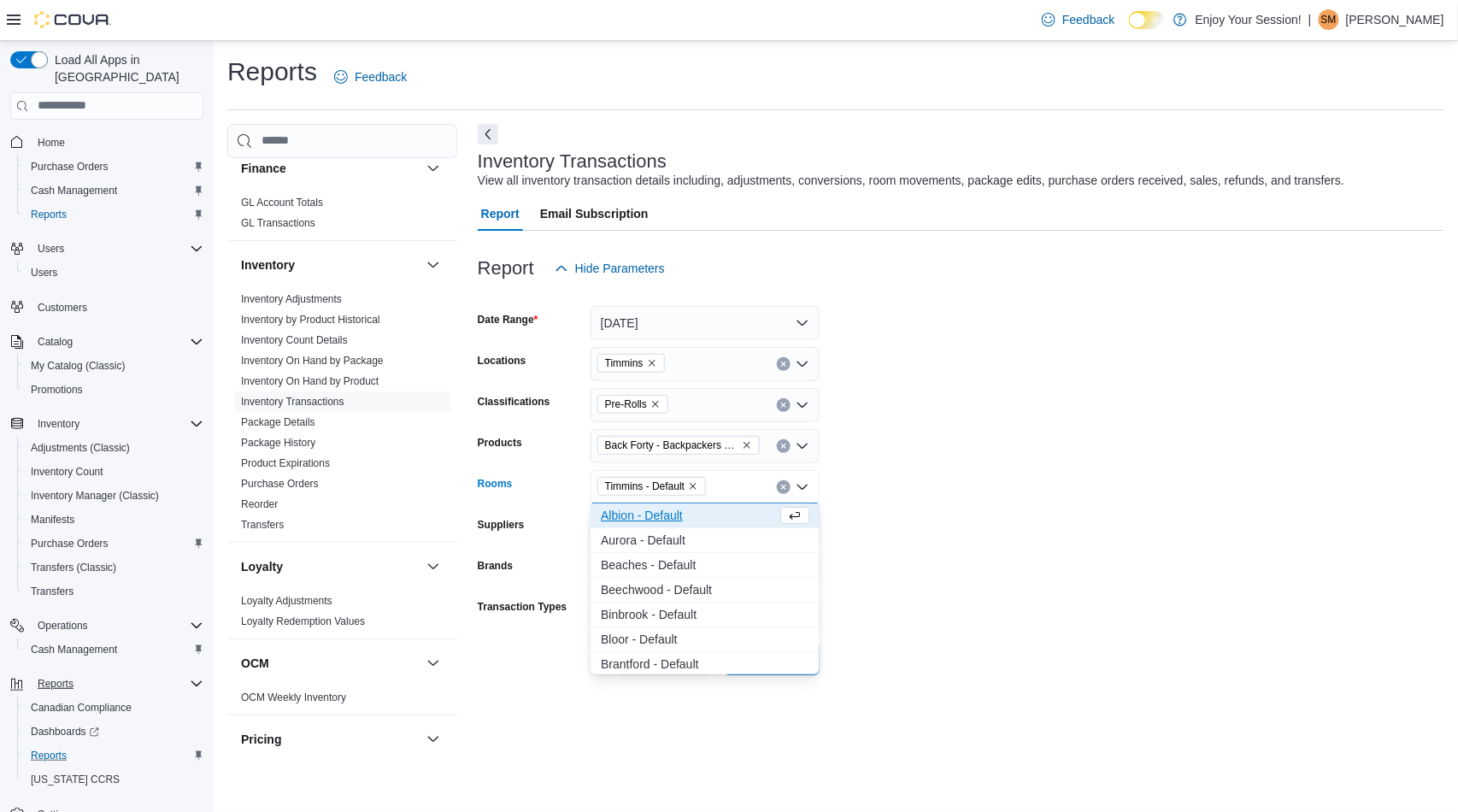
click at [966, 535] on form "Date Range [DATE] Locations Timmins Classifications Pre-Rolls Products Back For…" at bounding box center [961, 480] width 966 height 390
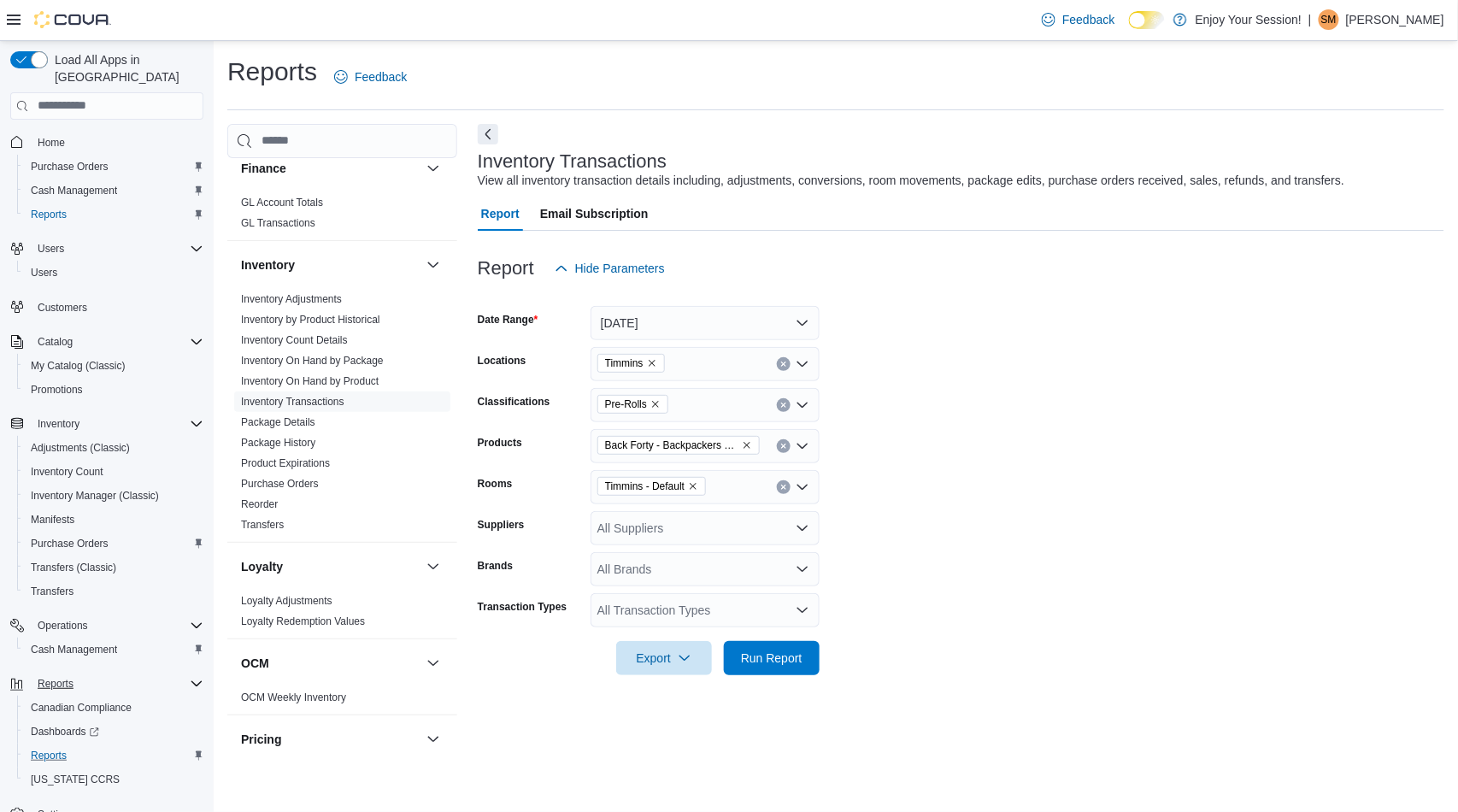
click at [677, 562] on div "All Brands" at bounding box center [705, 569] width 229 height 34
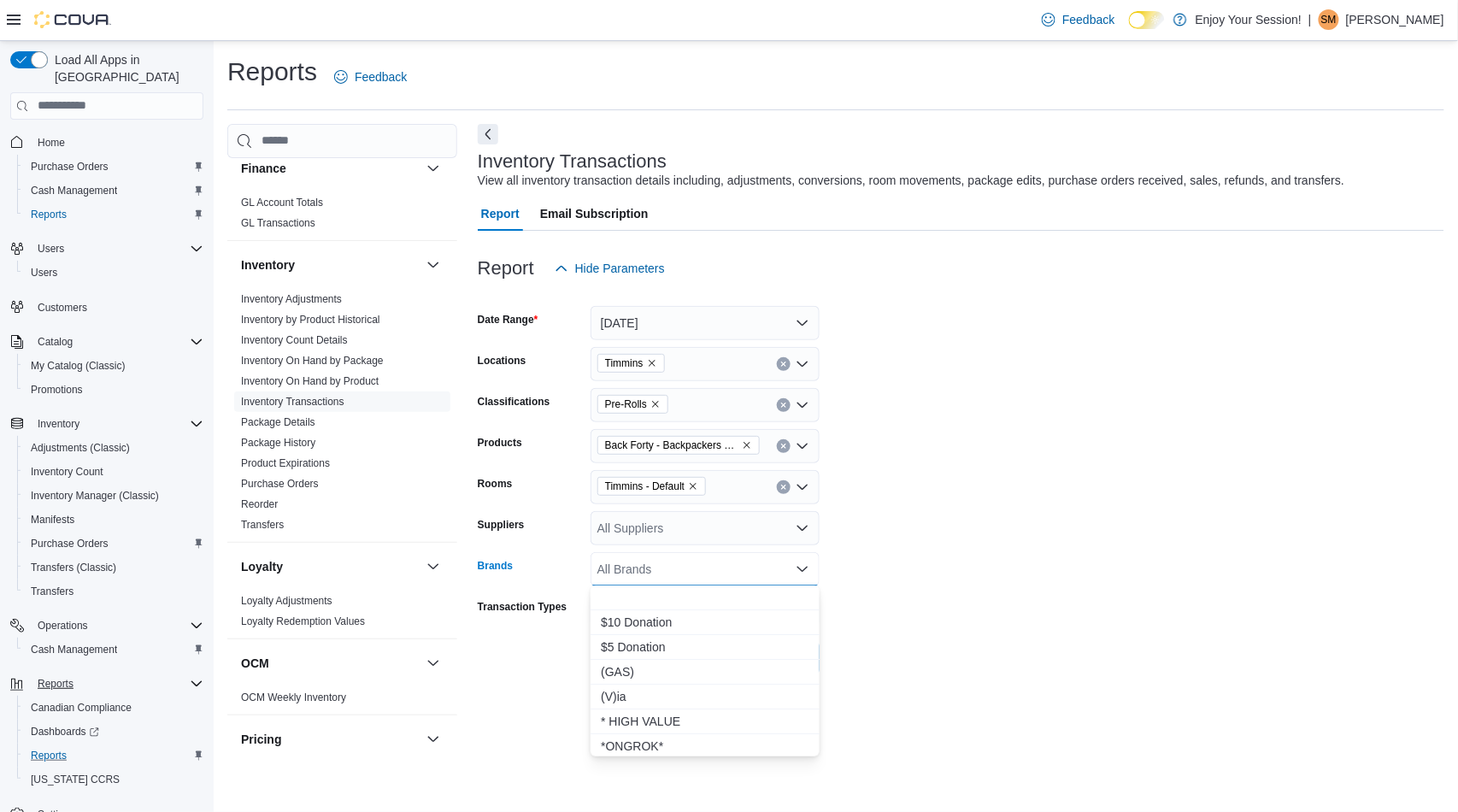
click at [907, 552] on form "Date Range [DATE] Locations Timmins Classifications Pre-Rolls Products Back For…" at bounding box center [961, 480] width 966 height 390
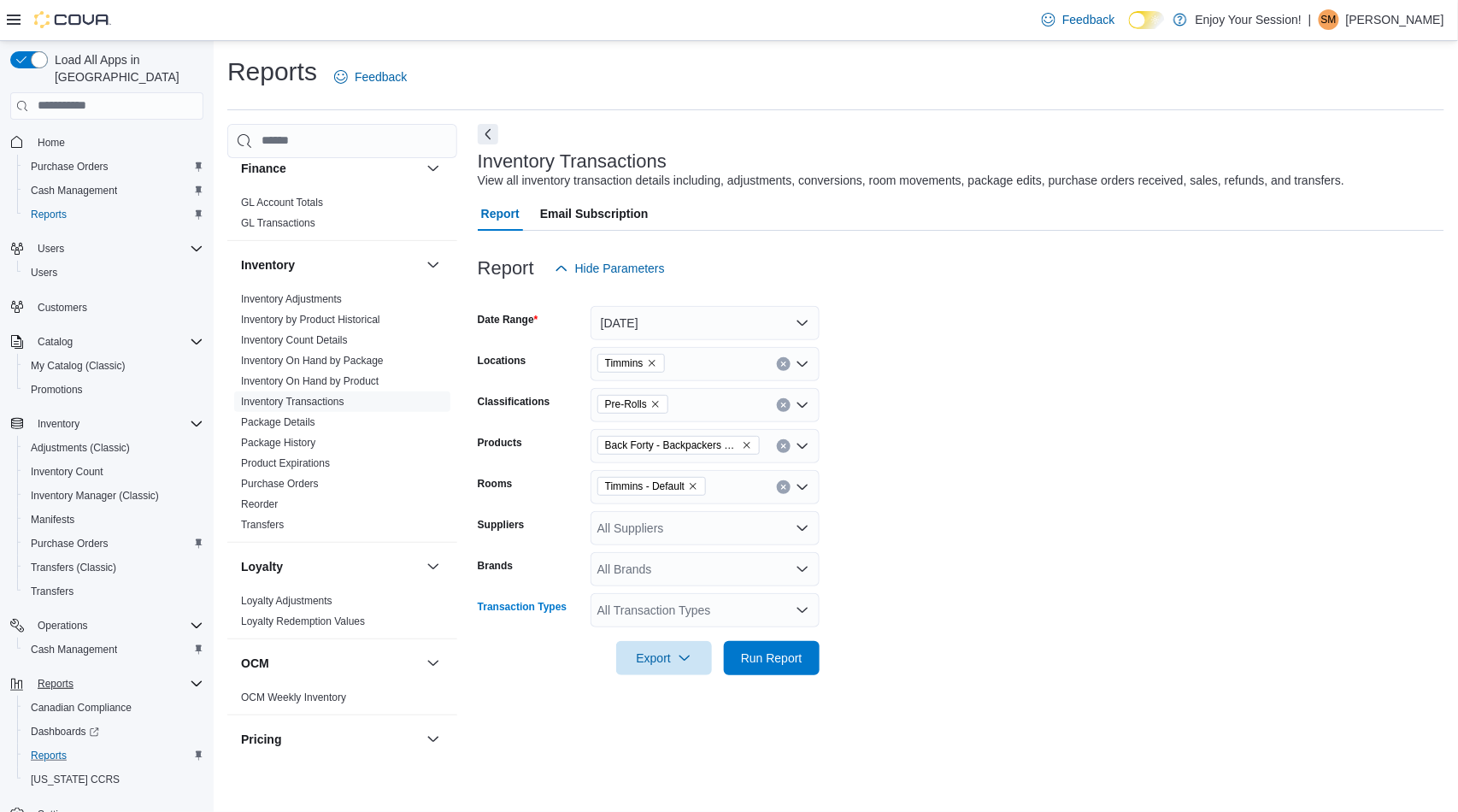
click at [758, 604] on div "All Transaction Types" at bounding box center [705, 610] width 229 height 34
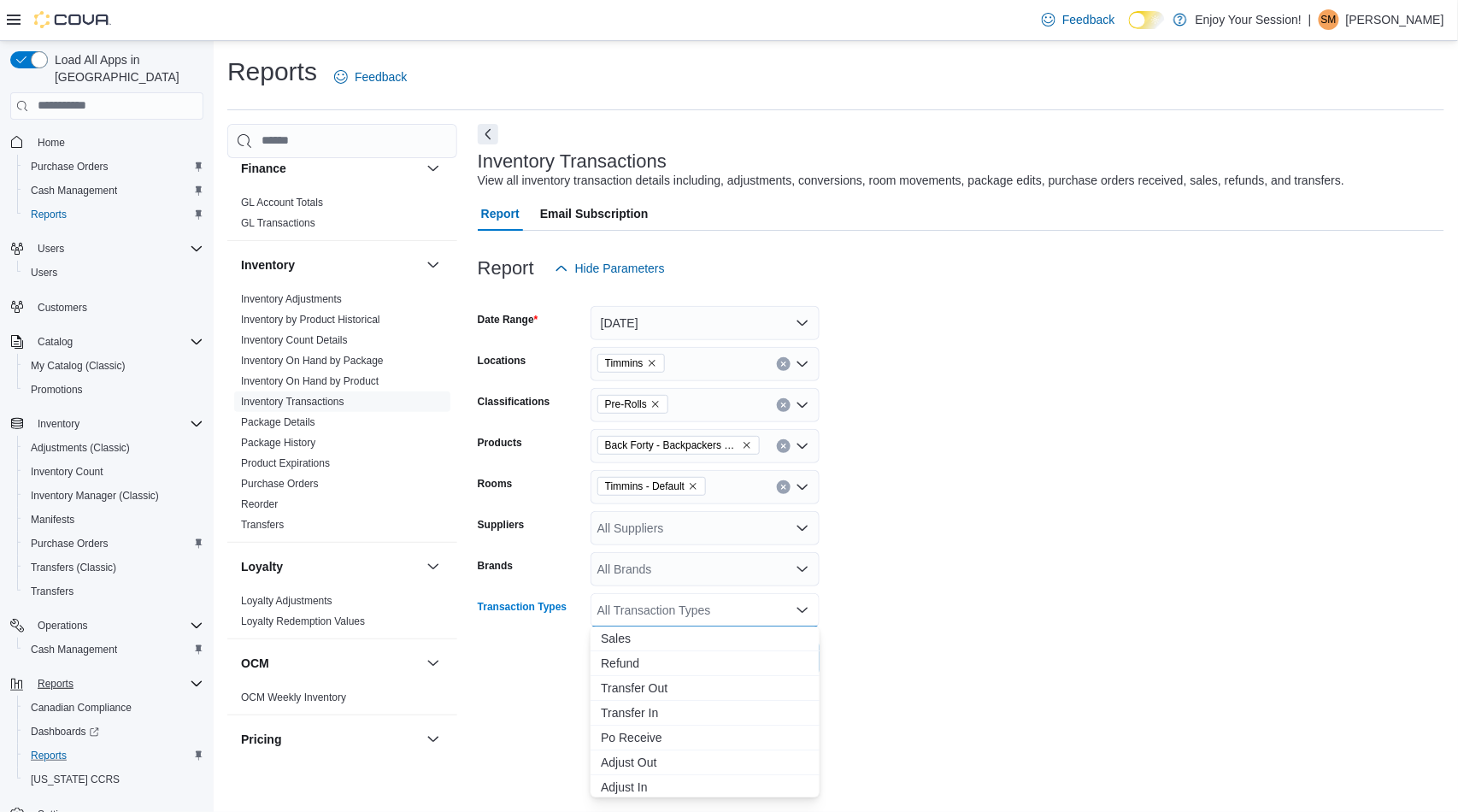
click at [974, 564] on form "Date Range [DATE] Locations Timmins Classifications Pre-Rolls Products Back For…" at bounding box center [961, 480] width 966 height 390
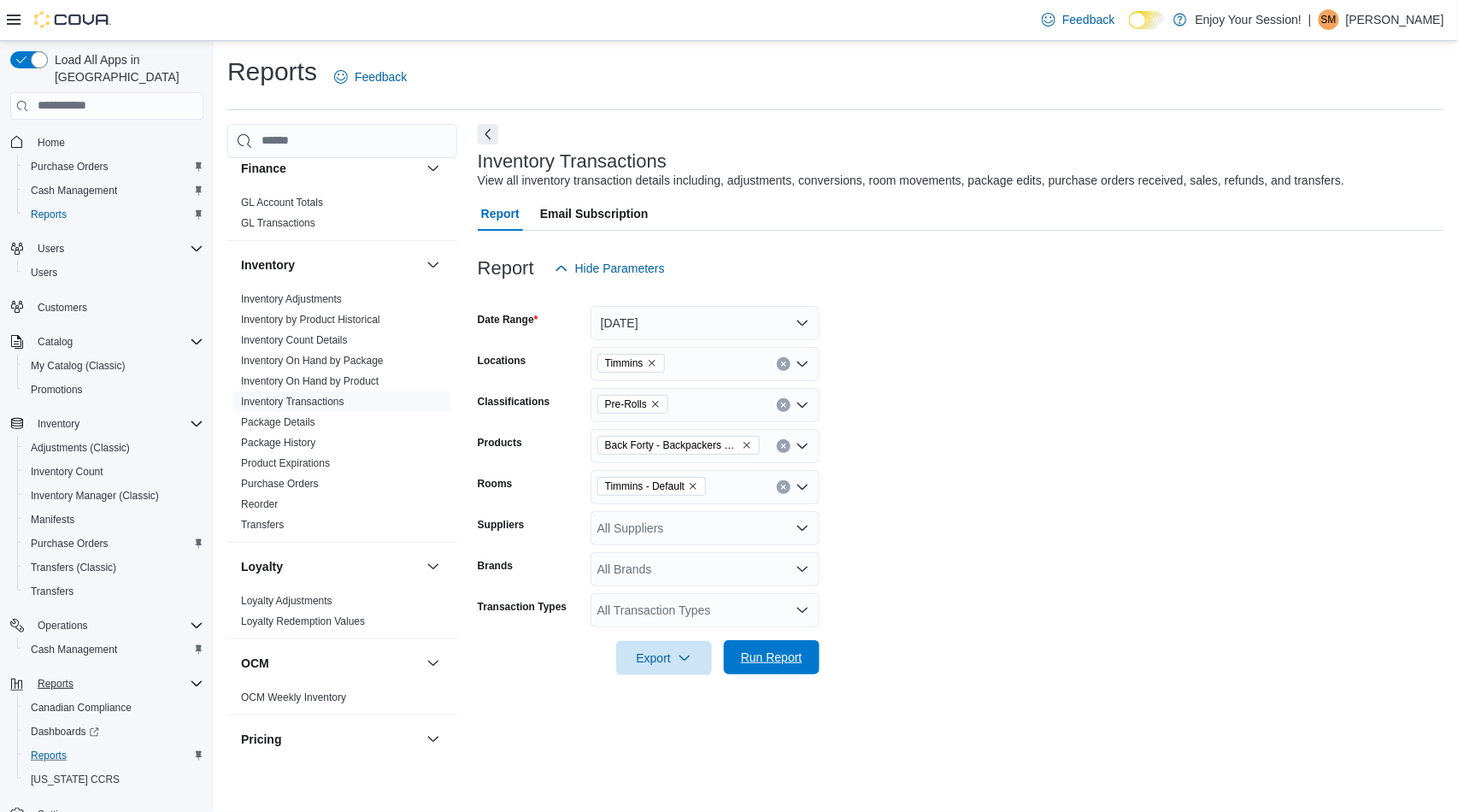
click at [791, 643] on span "Run Report" at bounding box center [772, 657] width 75 height 34
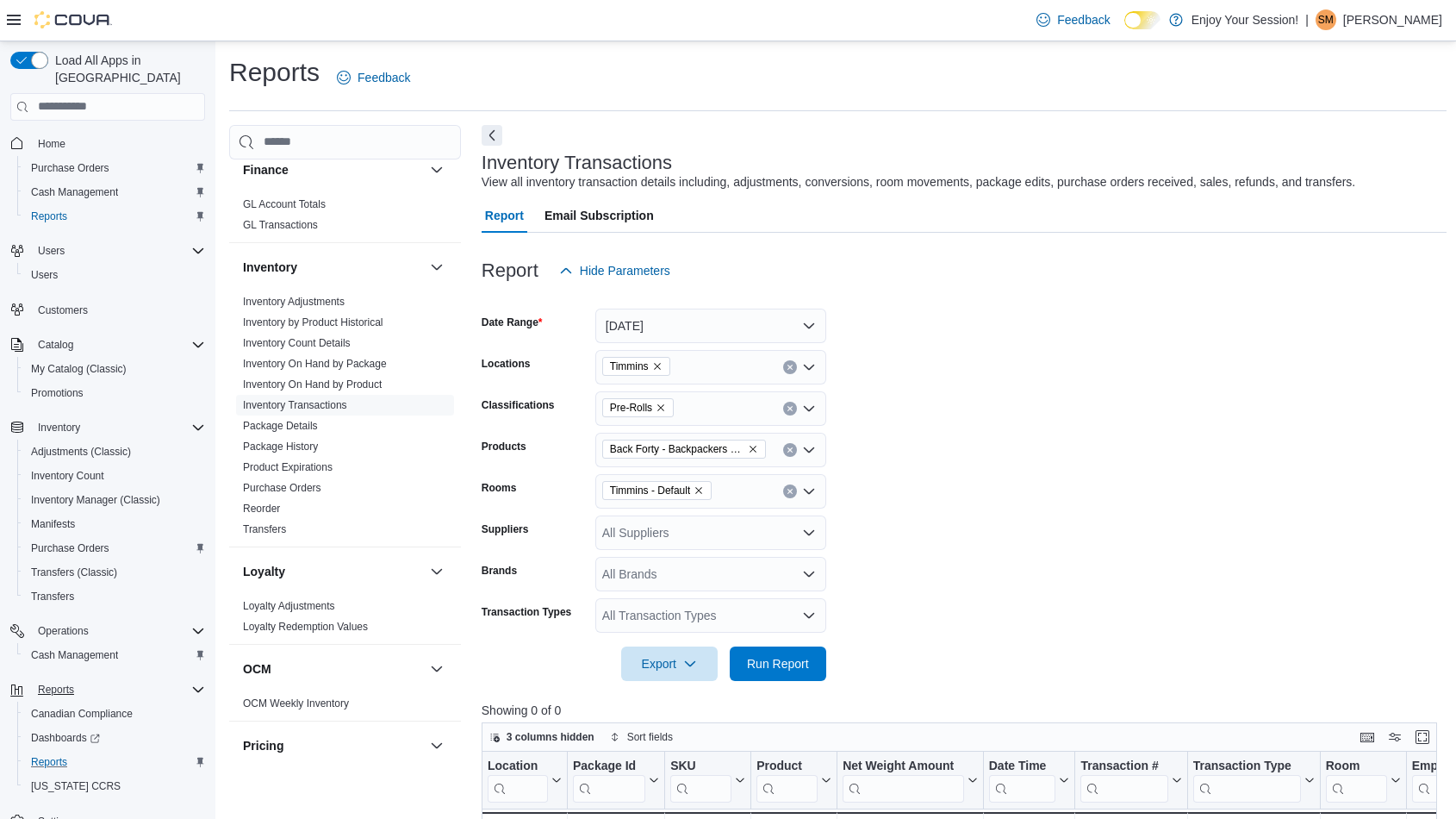
scroll to position [382, 0]
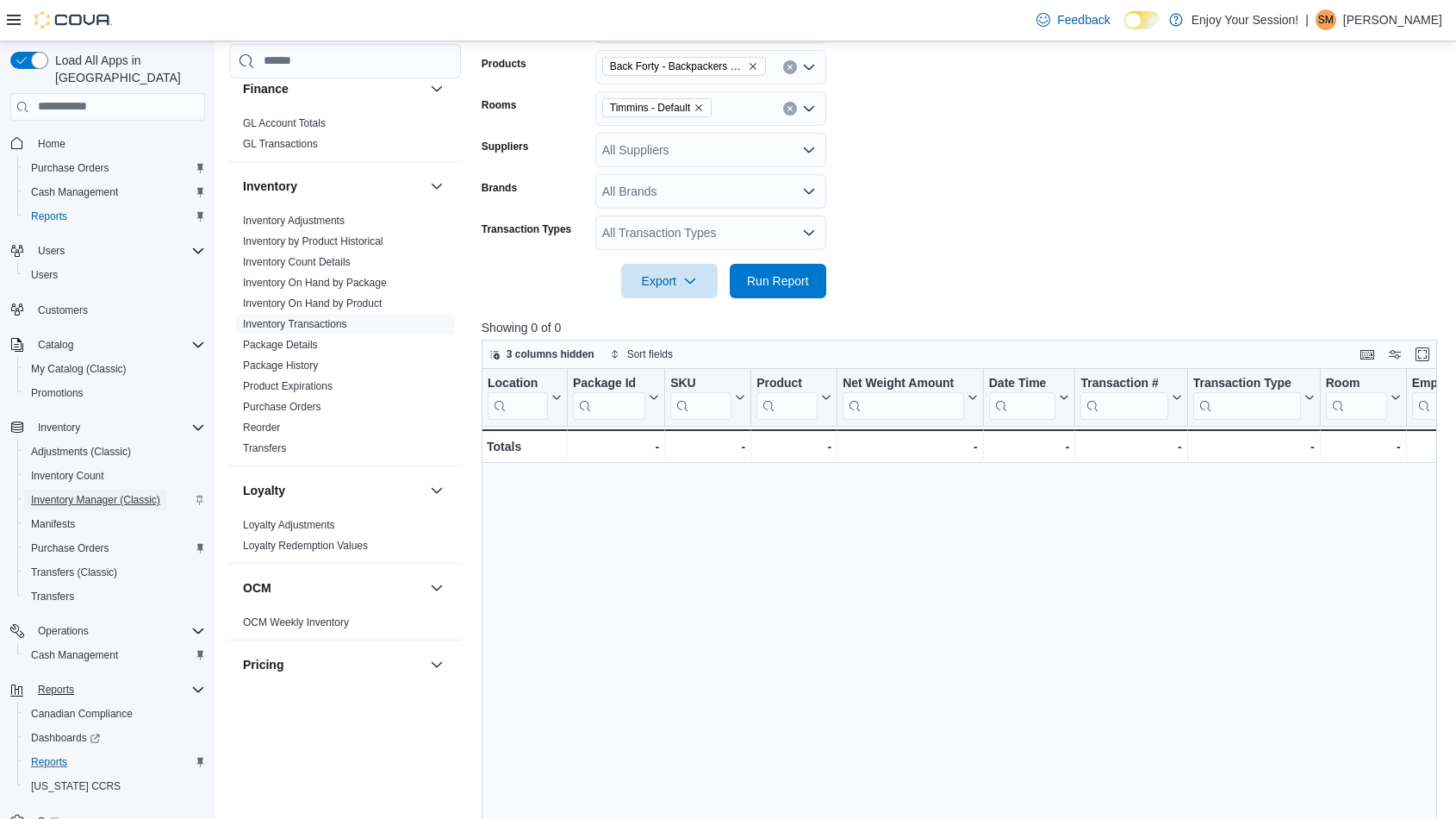
click at [126, 492] on span "Inventory Manager (Classic)" at bounding box center [95, 499] width 129 height 14
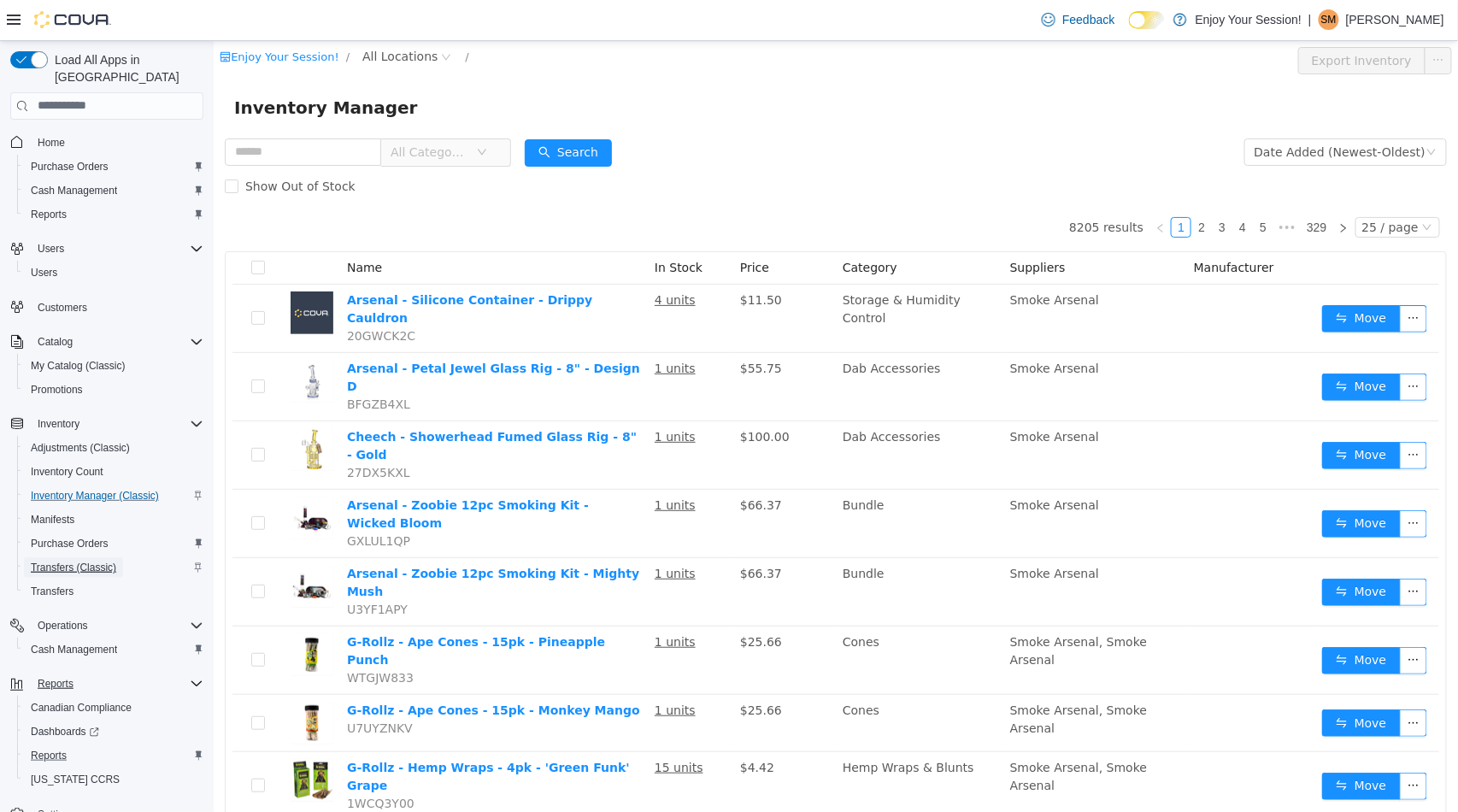
click at [86, 561] on span "Transfers (Classic)" at bounding box center [73, 567] width 86 height 13
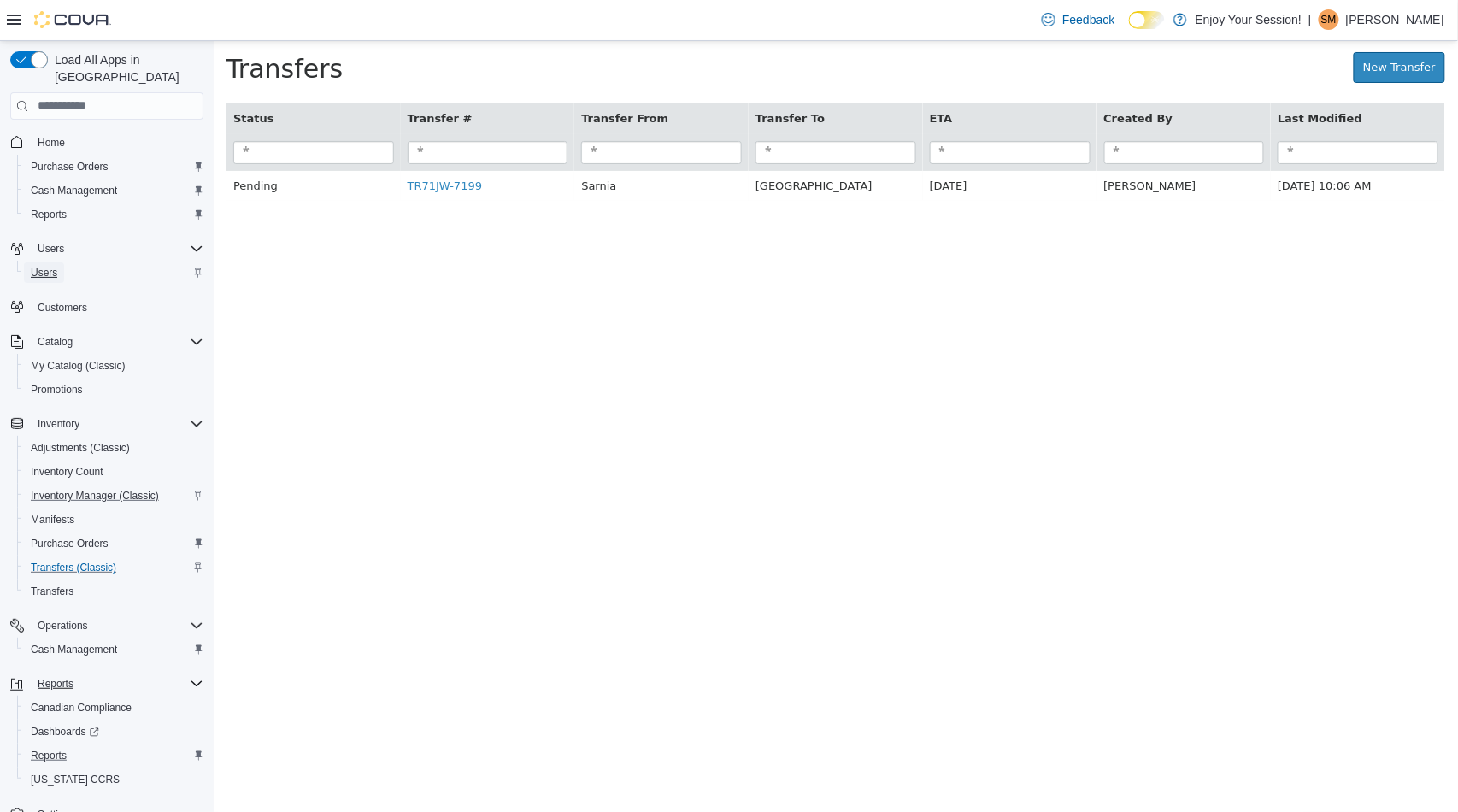
click at [32, 266] on span "Users" at bounding box center [44, 272] width 27 height 13
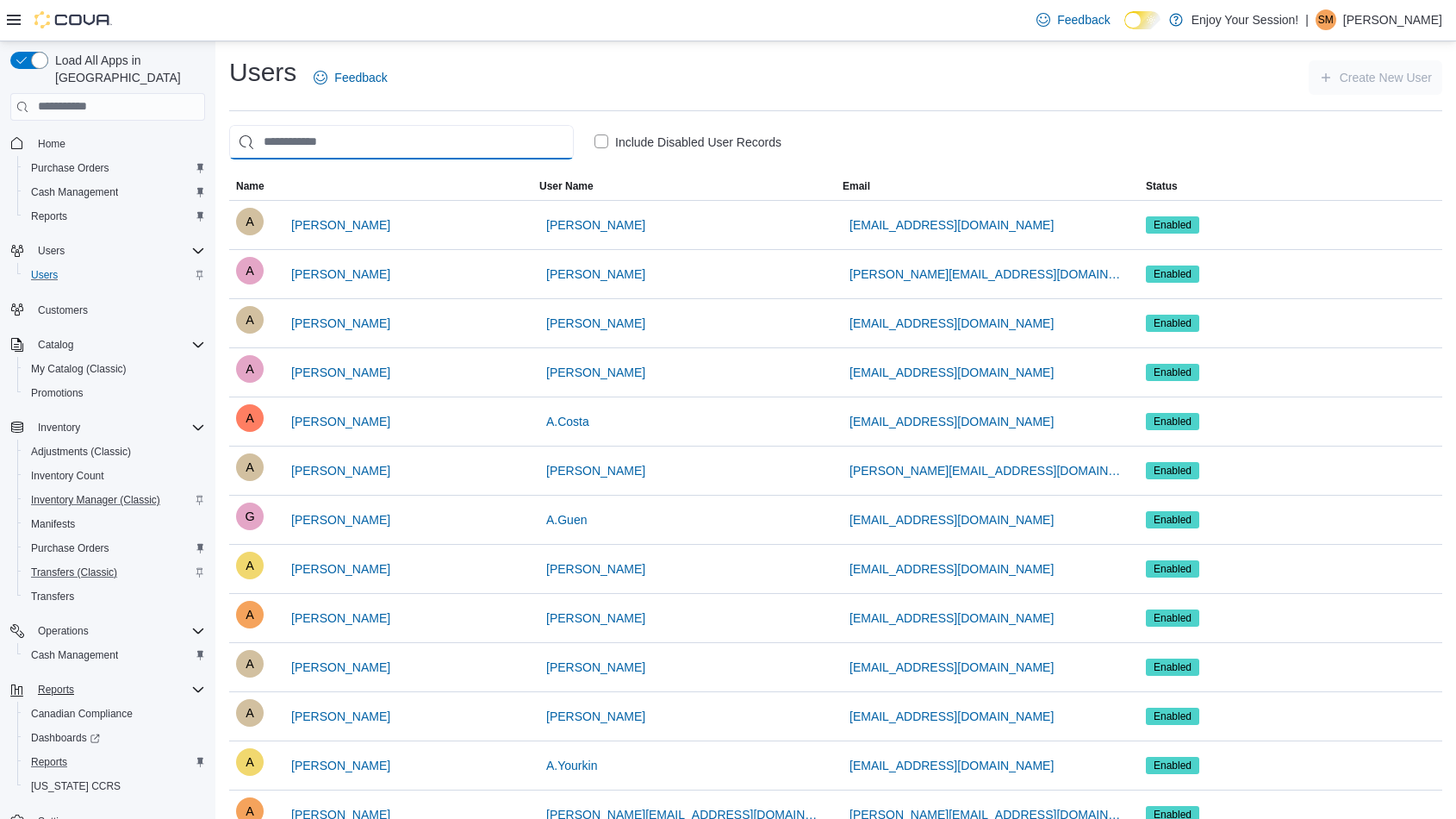
click at [416, 139] on input "search" at bounding box center [401, 143] width 345 height 34
click at [50, 209] on span "Reports" at bounding box center [49, 216] width 36 height 14
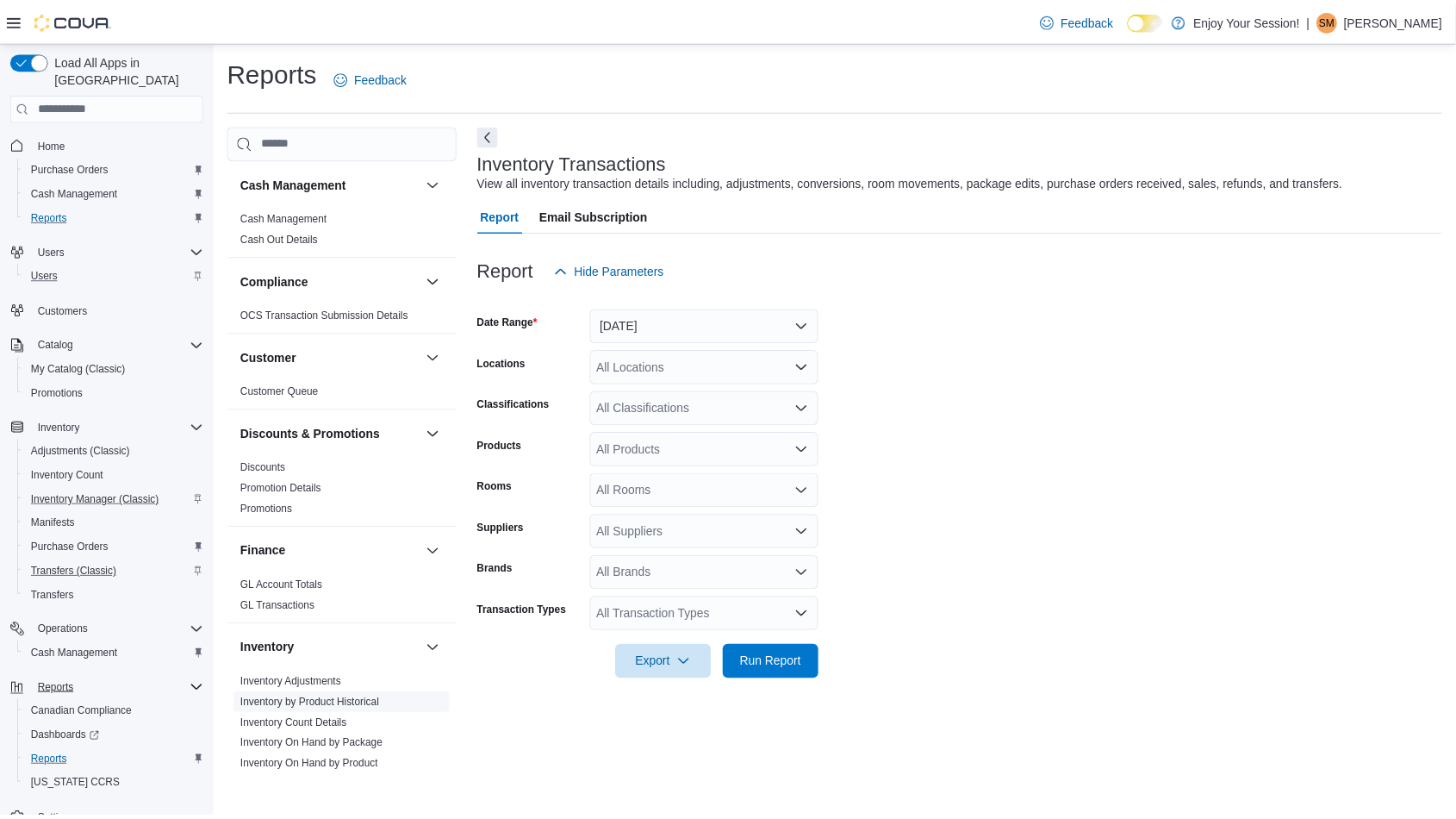
scroll to position [96, 0]
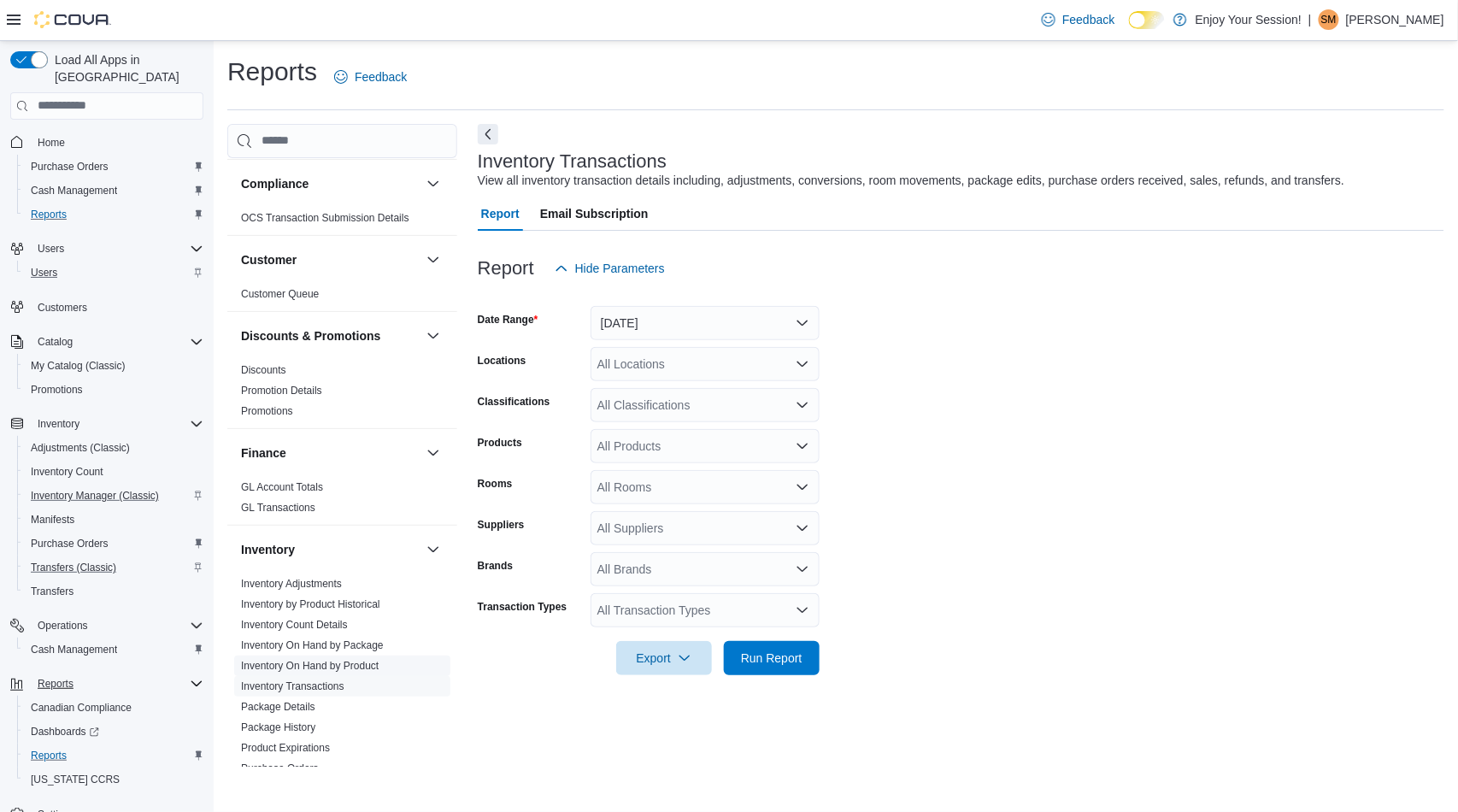
click at [325, 664] on link "Inventory On Hand by Product" at bounding box center [309, 665] width 138 height 12
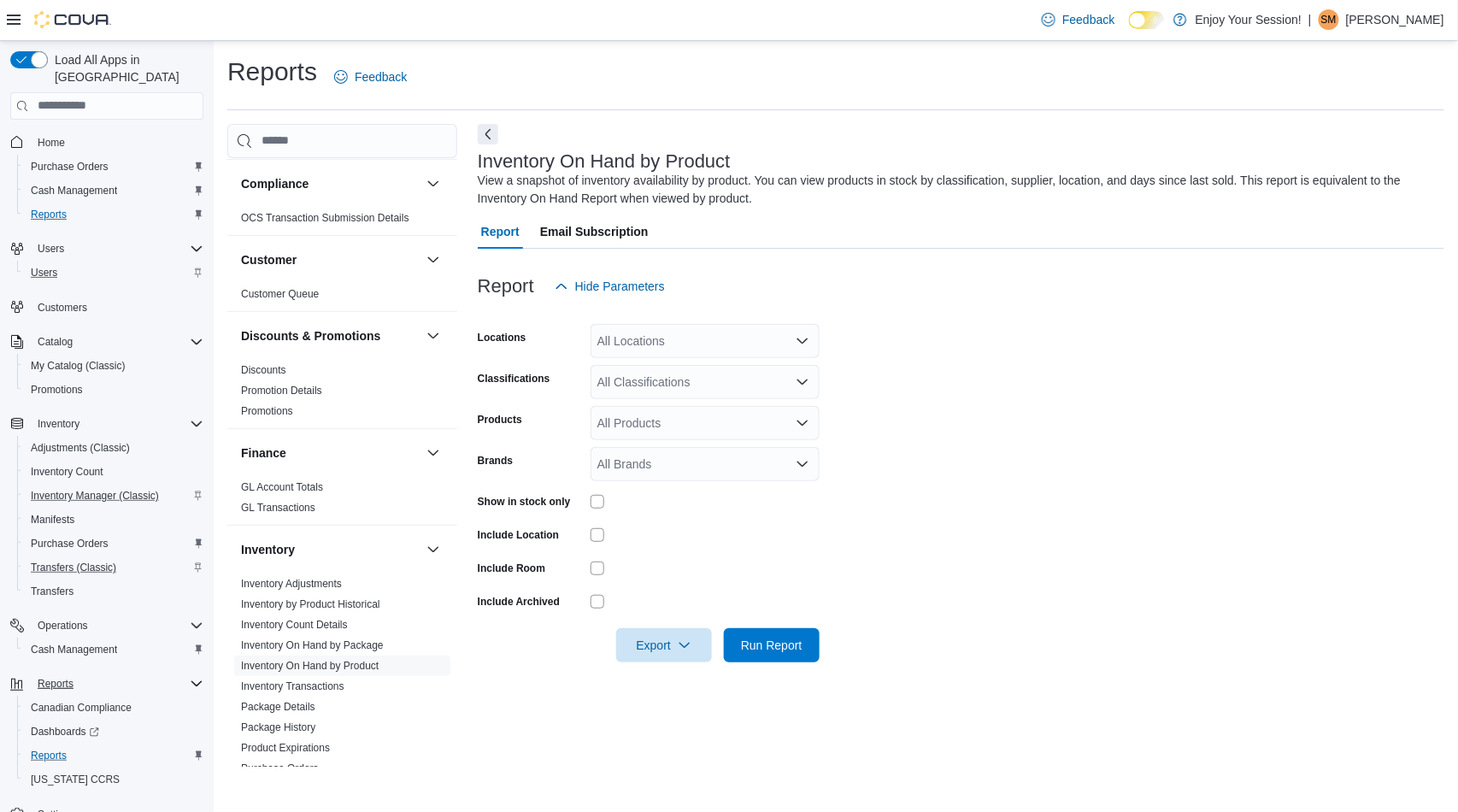
click at [631, 320] on div at bounding box center [961, 313] width 966 height 21
click at [639, 325] on div "All Locations" at bounding box center [705, 341] width 229 height 34
type input "***"
click at [660, 372] on span "Timmins" at bounding box center [649, 368] width 45 height 17
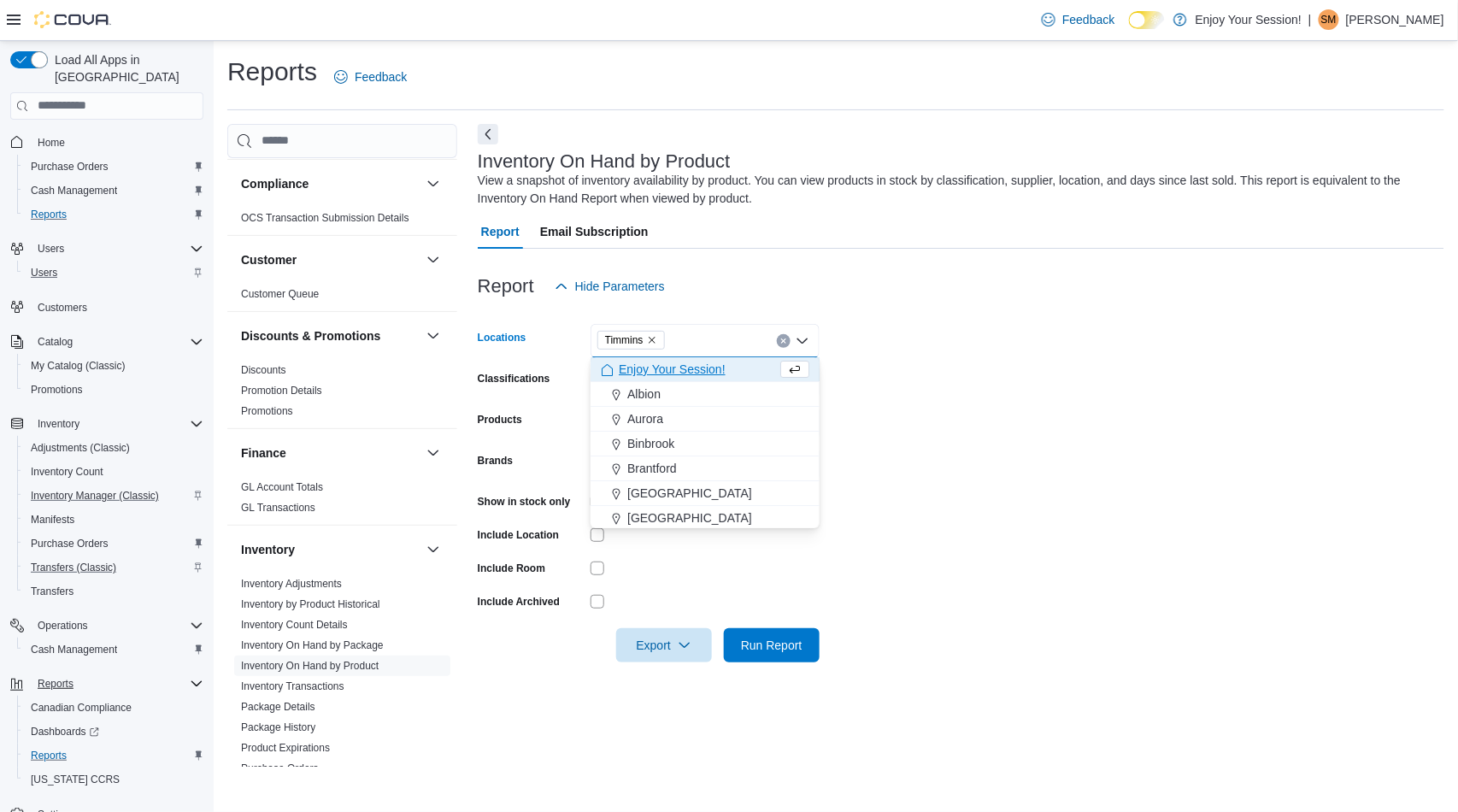
click at [967, 403] on form "Locations [GEOGRAPHIC_DATA] Combo box. Selected. [GEOGRAPHIC_DATA]. Press Backs…" at bounding box center [961, 482] width 966 height 359
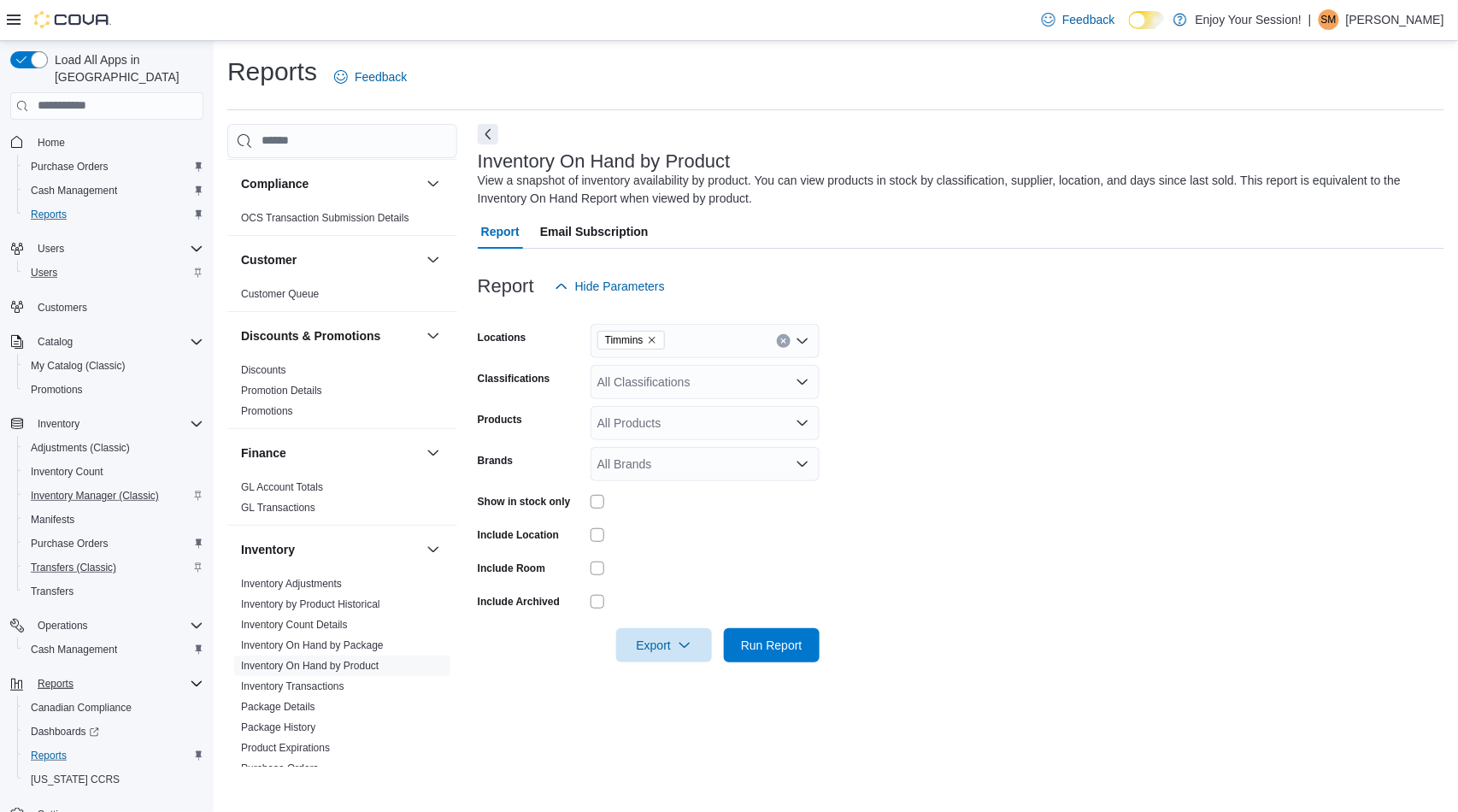
click at [642, 420] on div "All Products" at bounding box center [705, 423] width 229 height 34
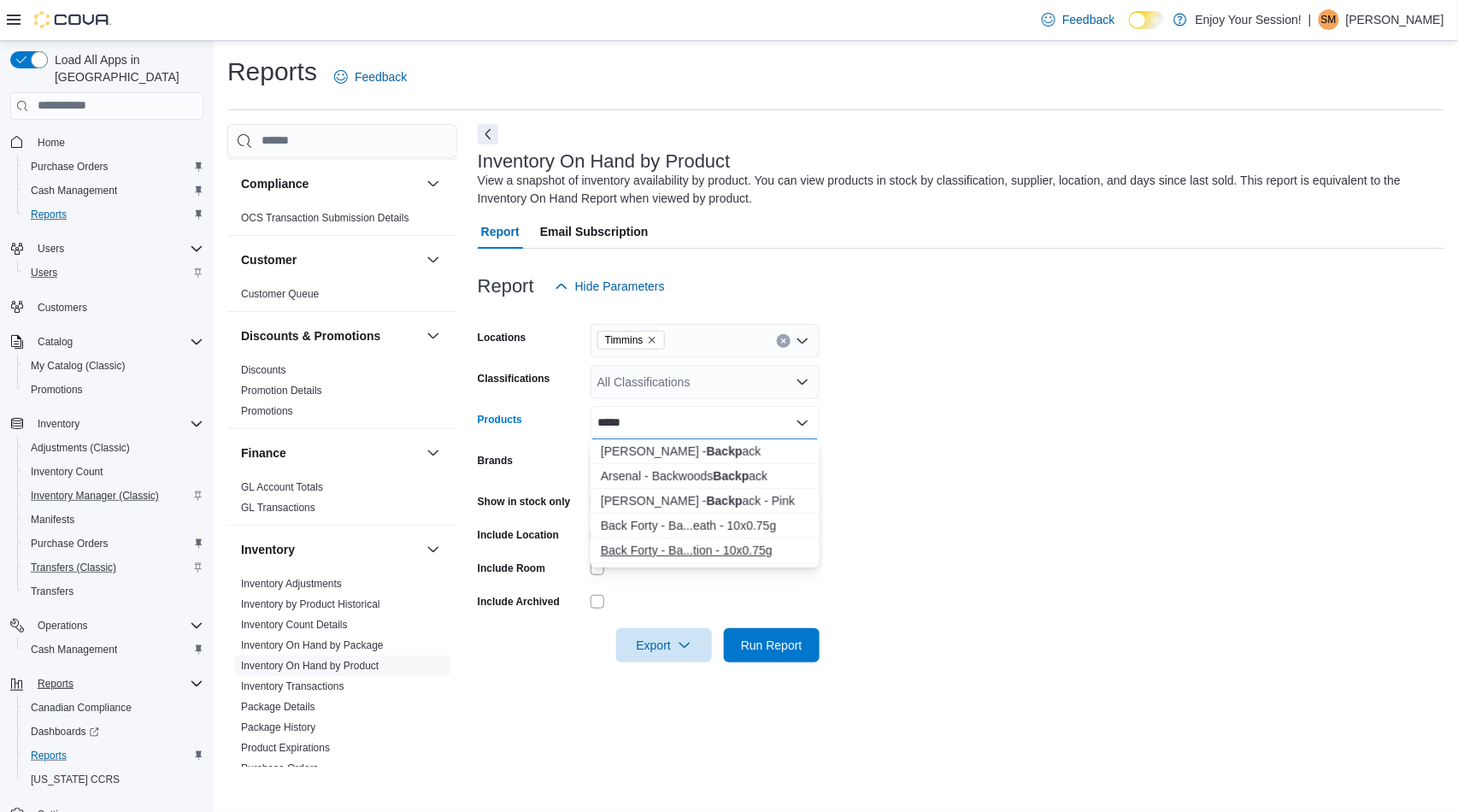
type input "*****"
click at [691, 547] on div "Back Forty - Ba...tion - 10x0.75g" at bounding box center [705, 550] width 208 height 17
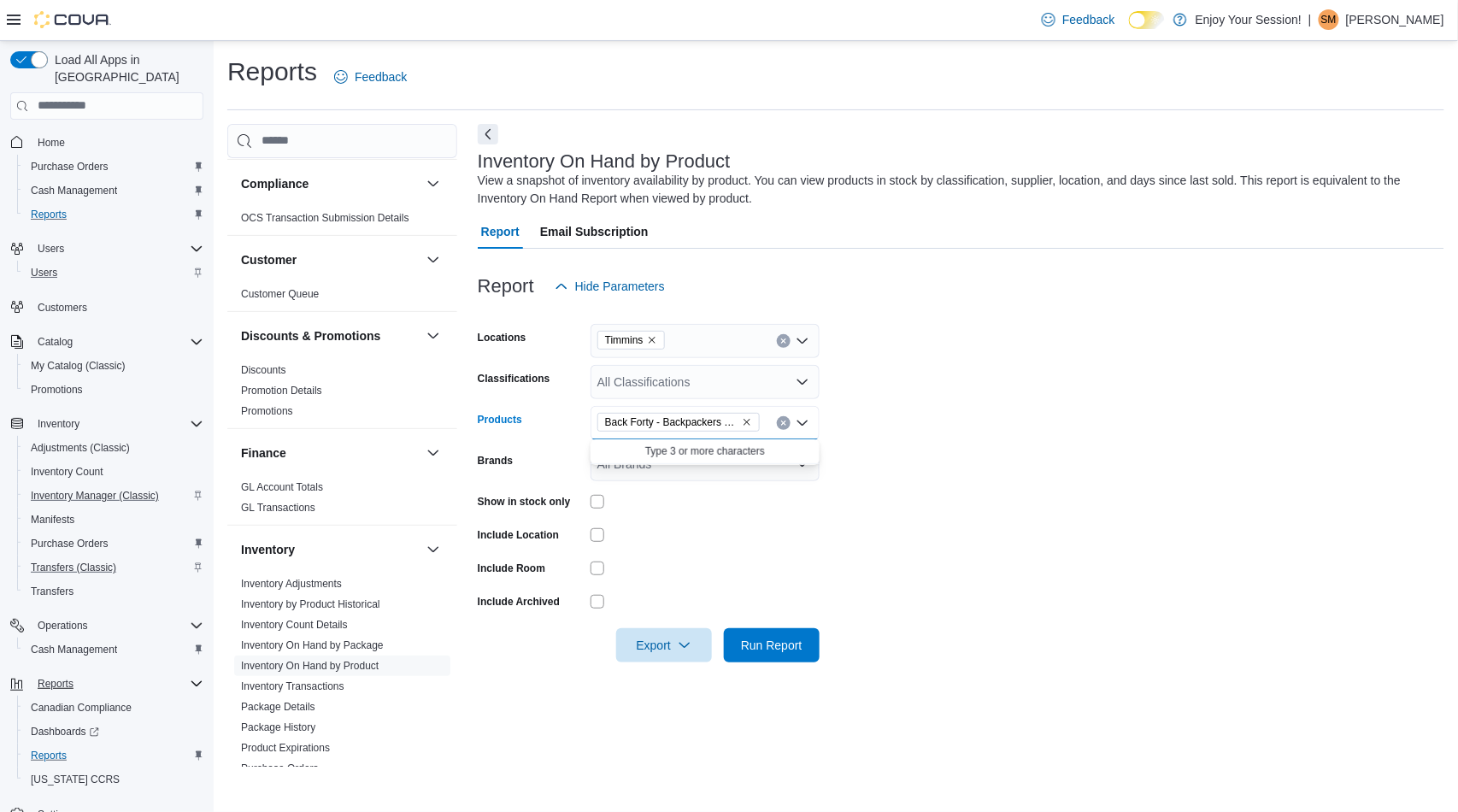
click at [883, 538] on form "Locations Timmins Classifications All Classifications Products Back Forty - Bac…" at bounding box center [961, 482] width 966 height 359
click at [664, 643] on span "Export" at bounding box center [664, 644] width 75 height 34
click at [748, 724] on div "Inventory On Hand by Product View a snapshot of inventory availability by produ…" at bounding box center [961, 445] width 966 height 643
click at [756, 655] on span "Run Report" at bounding box center [772, 644] width 75 height 34
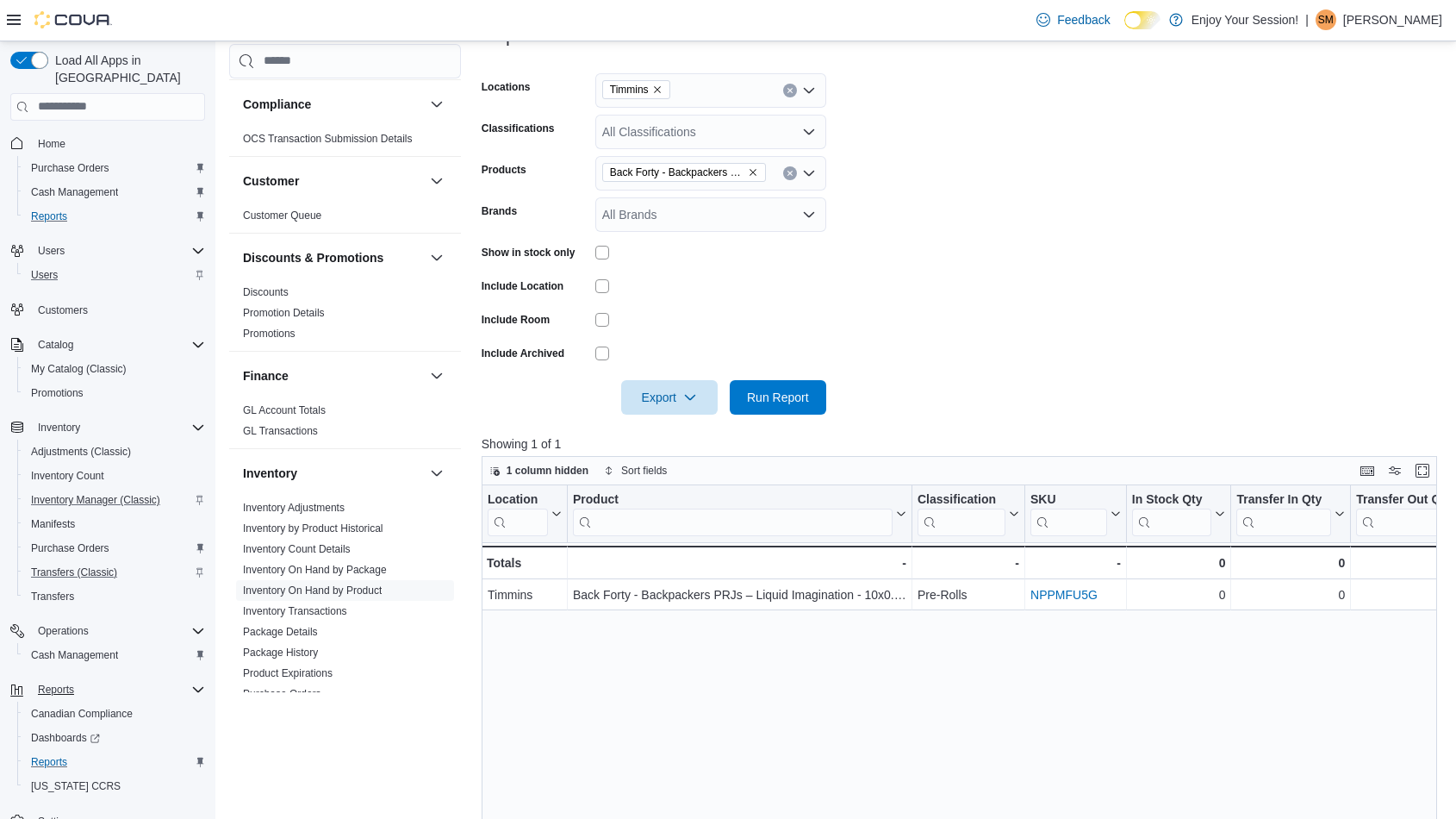
scroll to position [287, 0]
